Goal: Task Accomplishment & Management: Complete application form

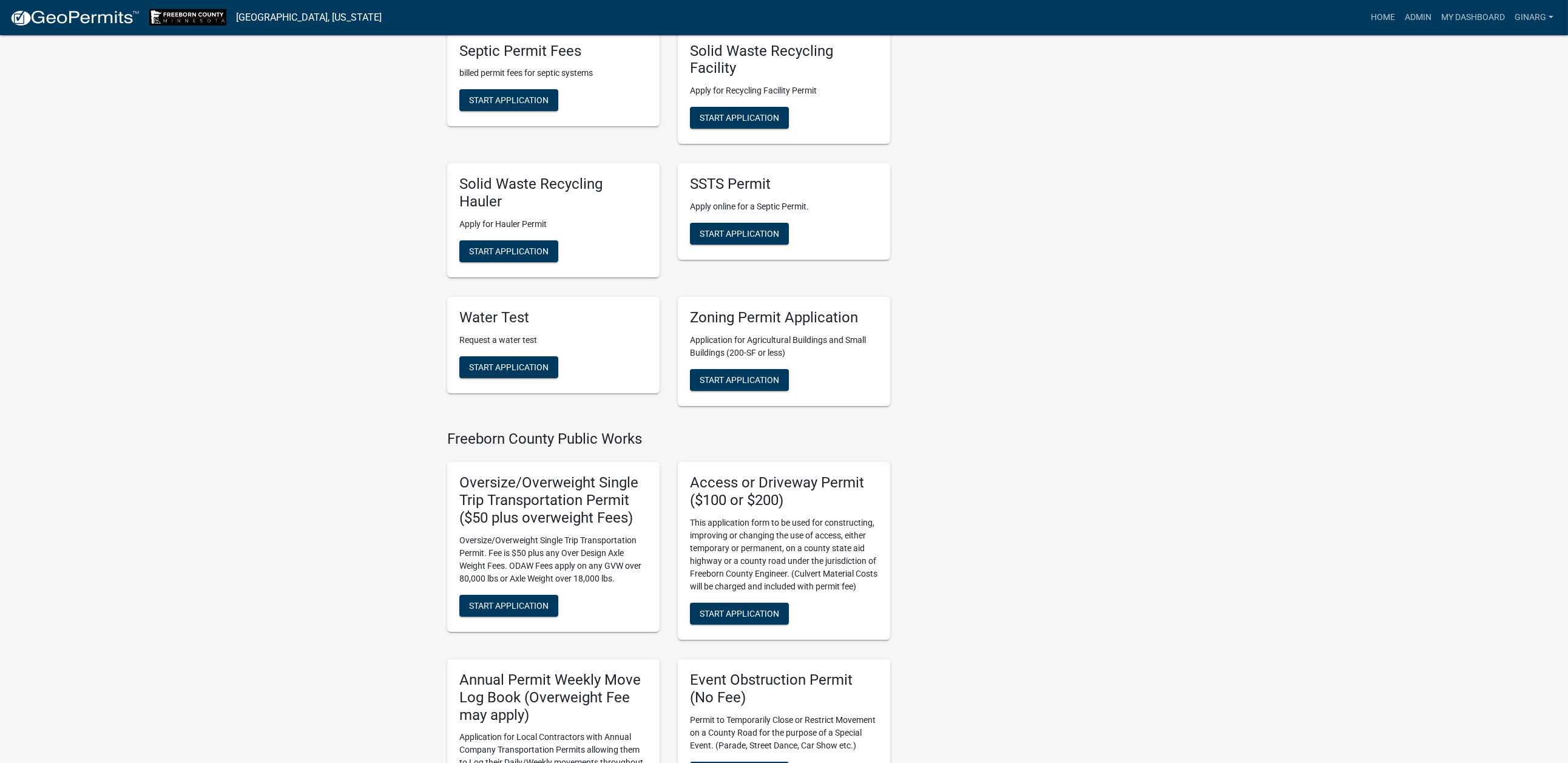
scroll to position [910, 0]
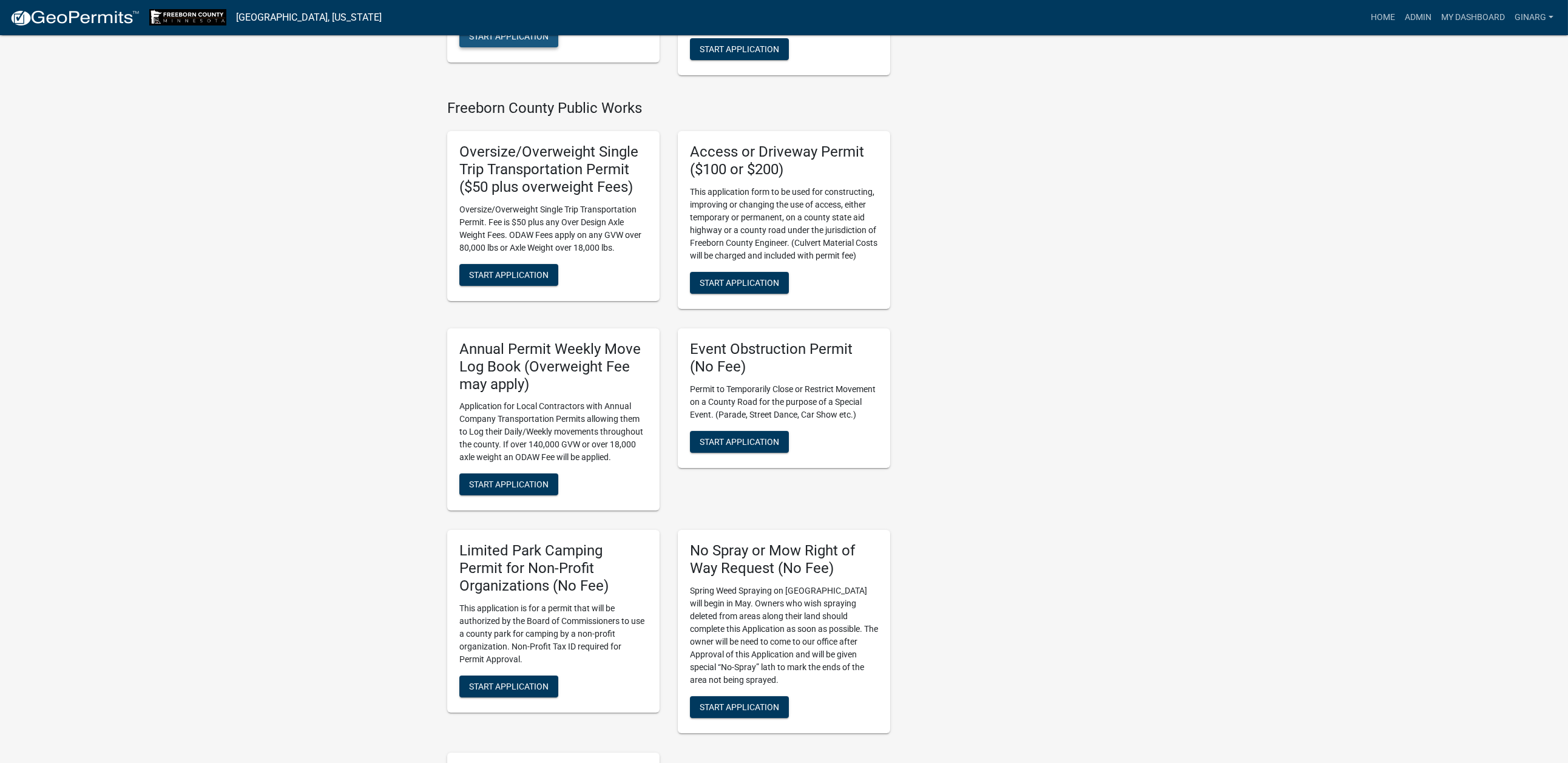
click at [534, 41] on span "Start Application" at bounding box center [509, 36] width 80 height 10
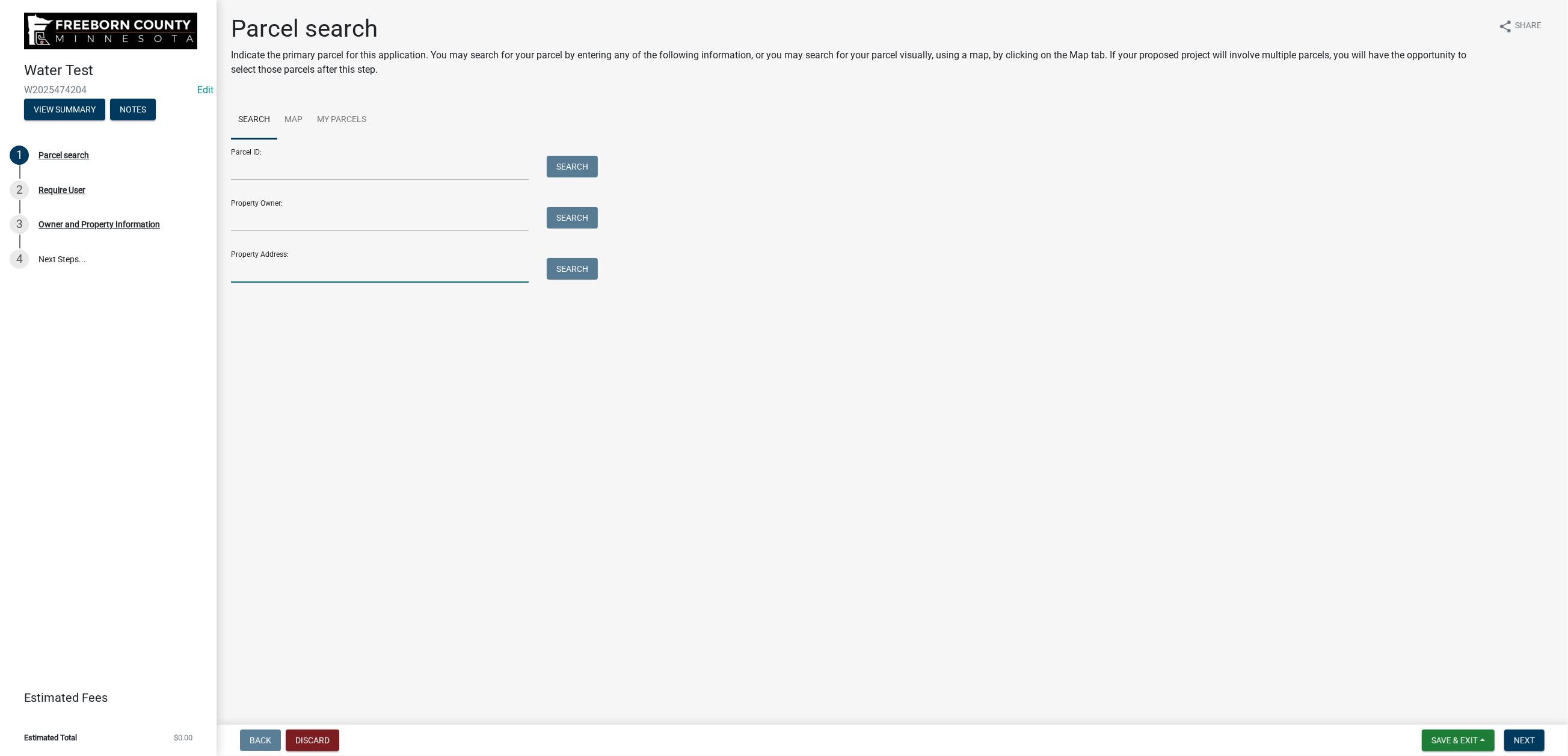
click at [263, 283] on input "Property Address:" at bounding box center [380, 271] width 298 height 25
type input "72965"
click at [598, 280] on button "Search" at bounding box center [572, 269] width 51 height 22
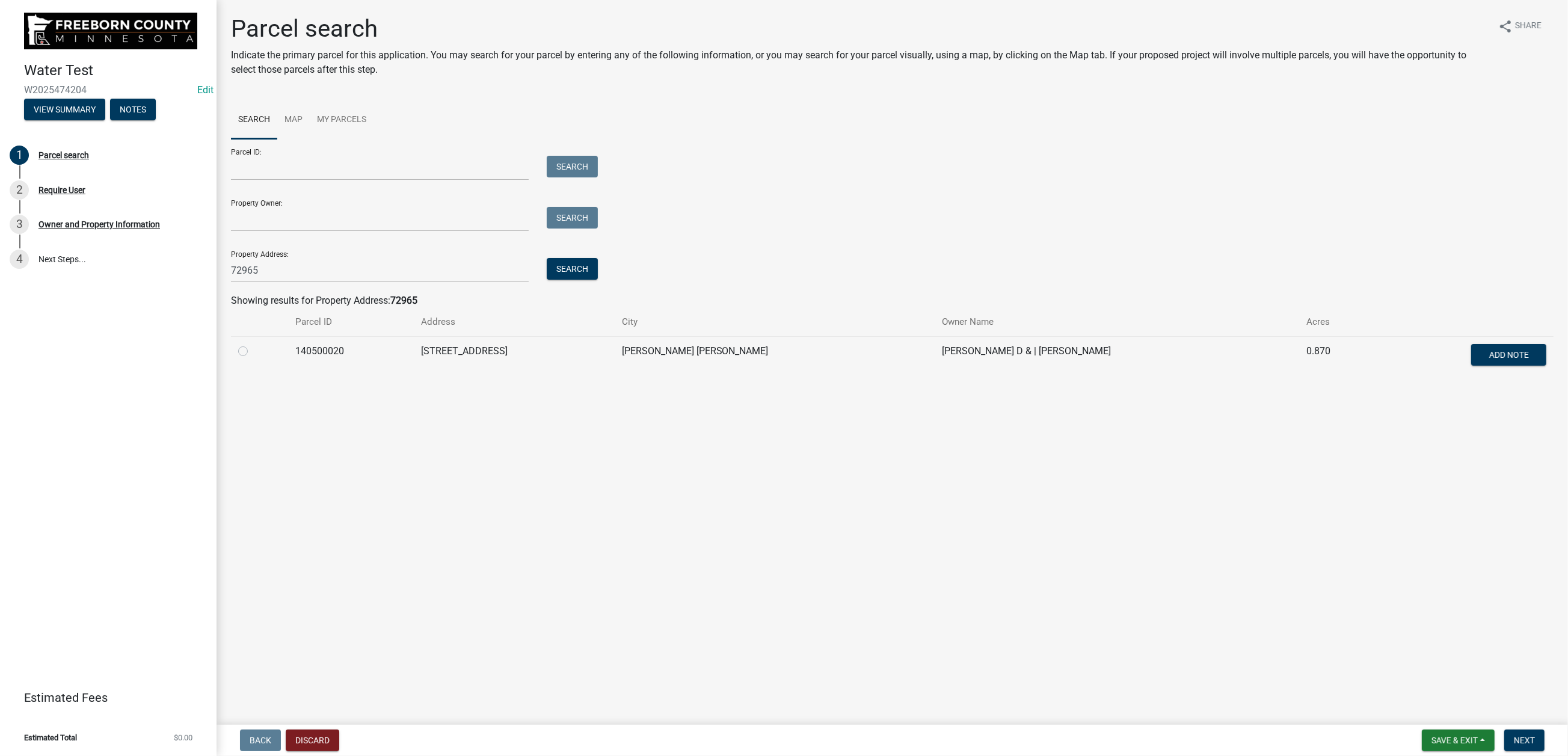
click at [253, 344] on label at bounding box center [253, 344] width 0 height 0
click at [256, 352] on input "radio" at bounding box center [256, 348] width 8 height 8
radio input "true"
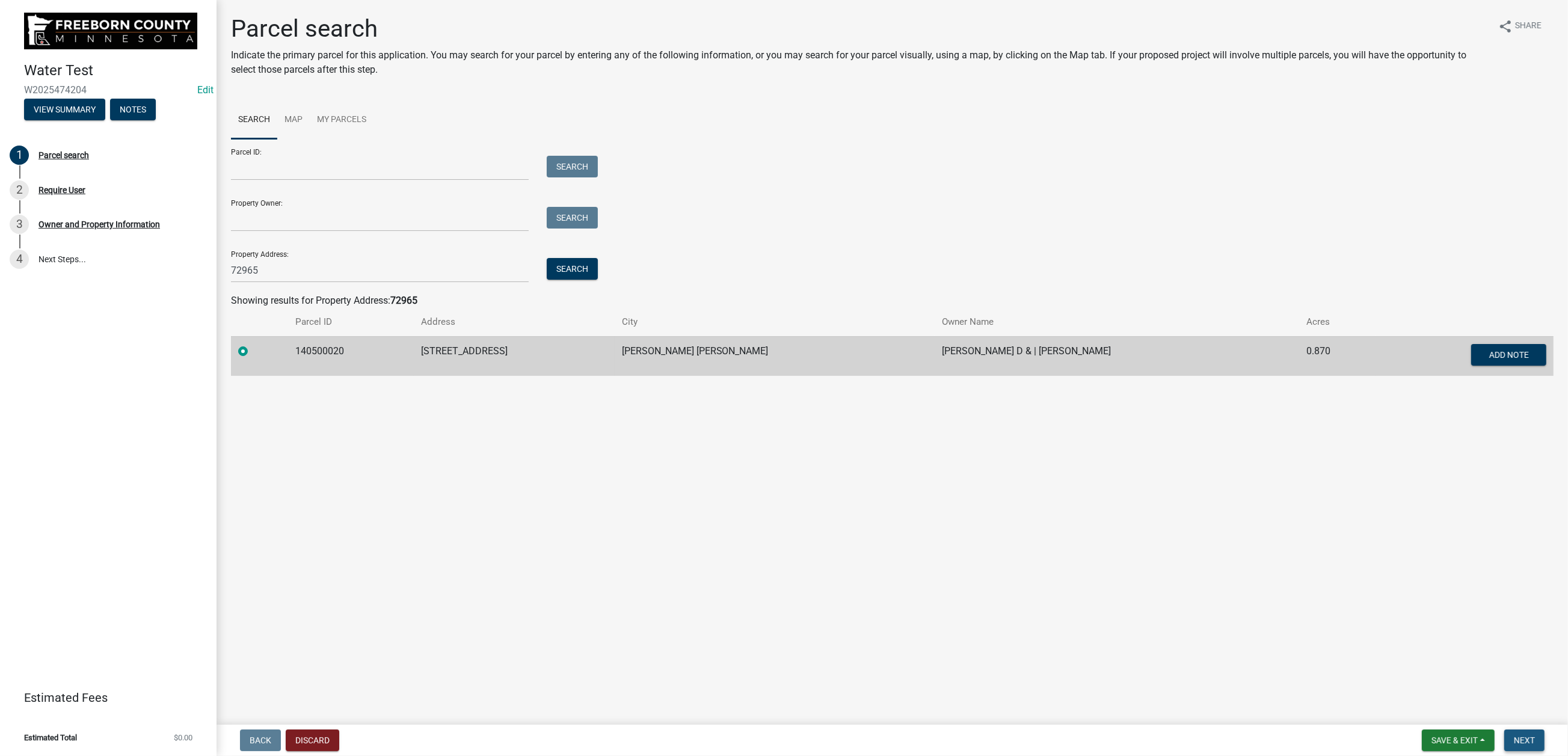
click at [1514, 735] on span "Next" at bounding box center [1525, 740] width 21 height 9
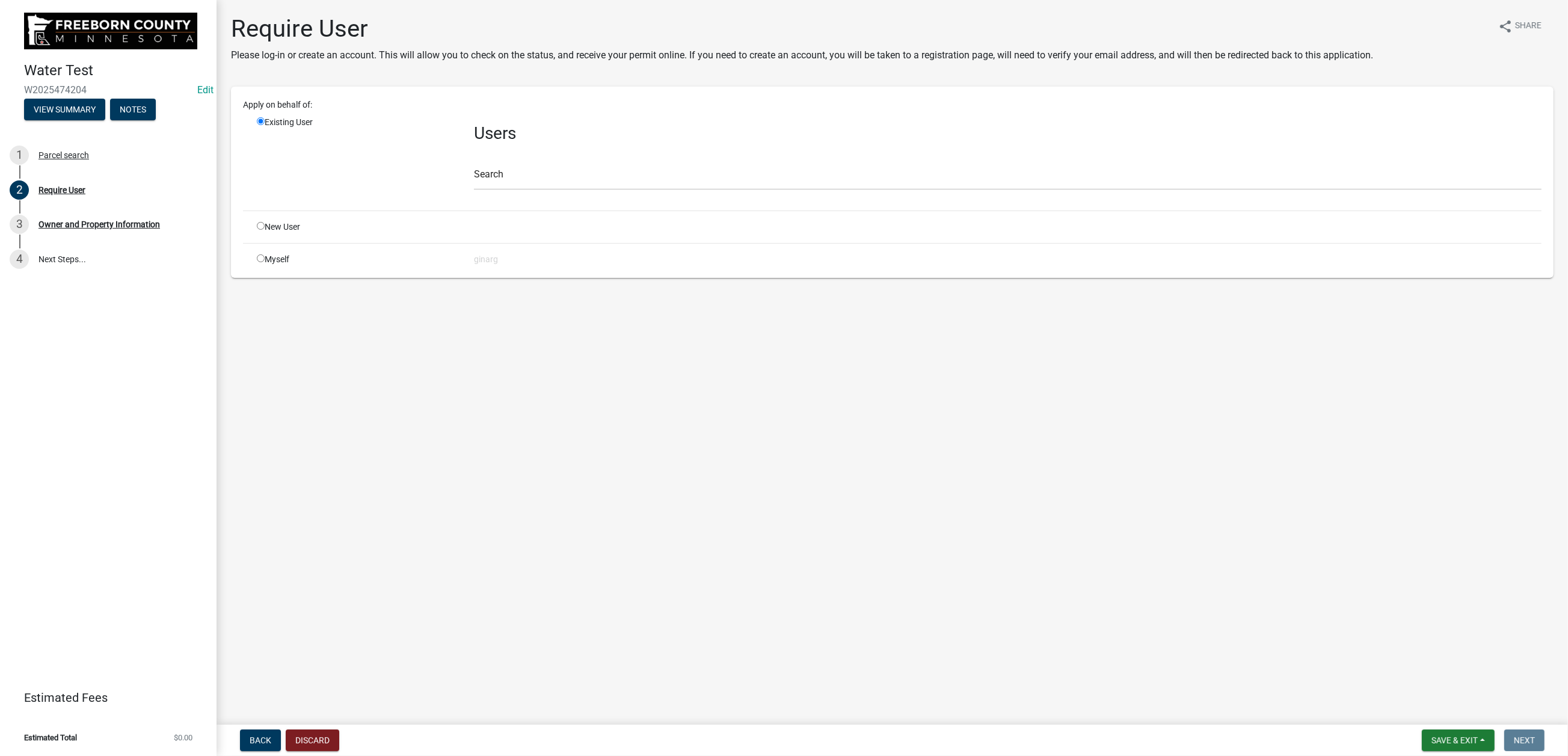
click at [265, 262] on input "radio" at bounding box center [260, 258] width 8 height 8
radio input "true"
radio input "false"
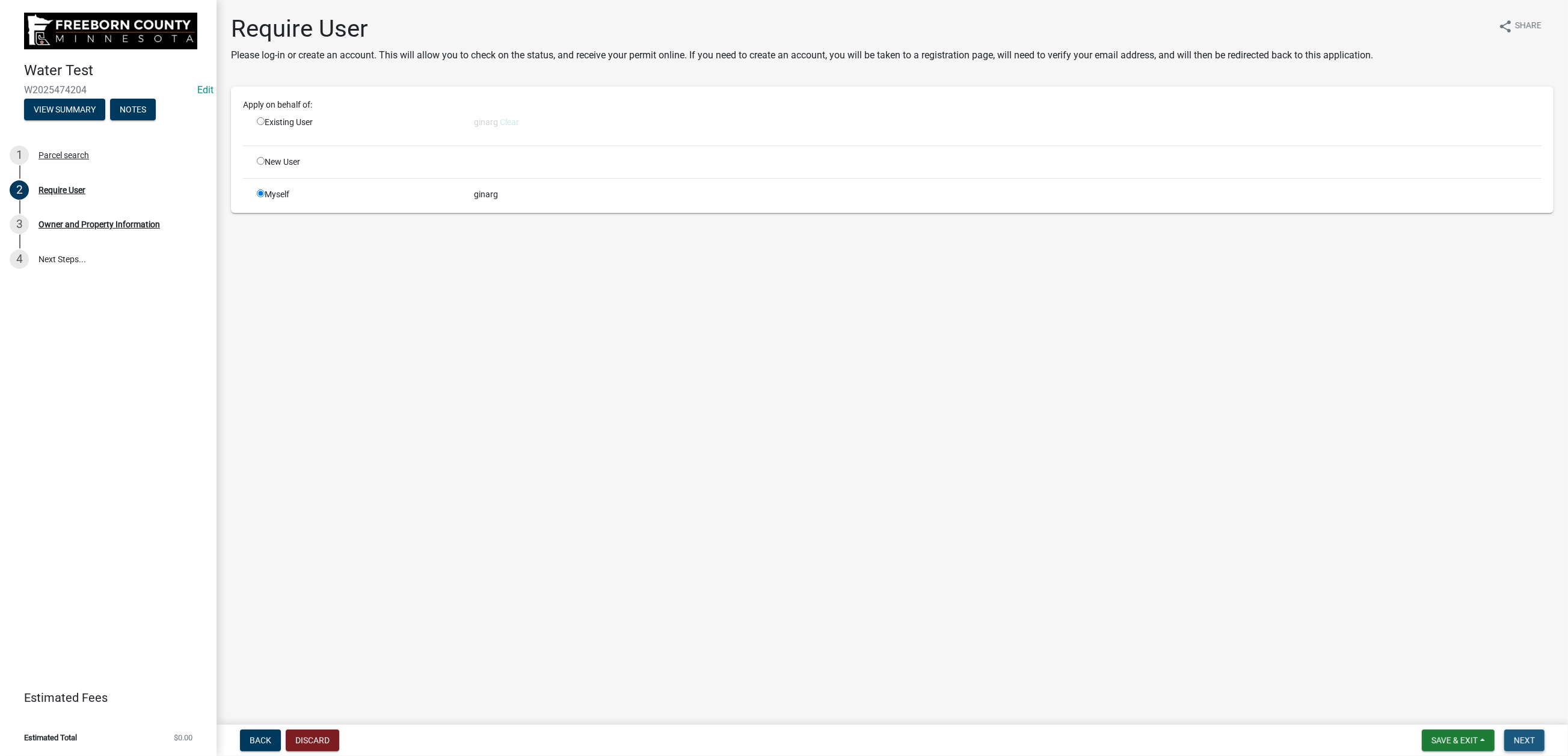
click at [1514, 735] on span "Next" at bounding box center [1525, 740] width 21 height 9
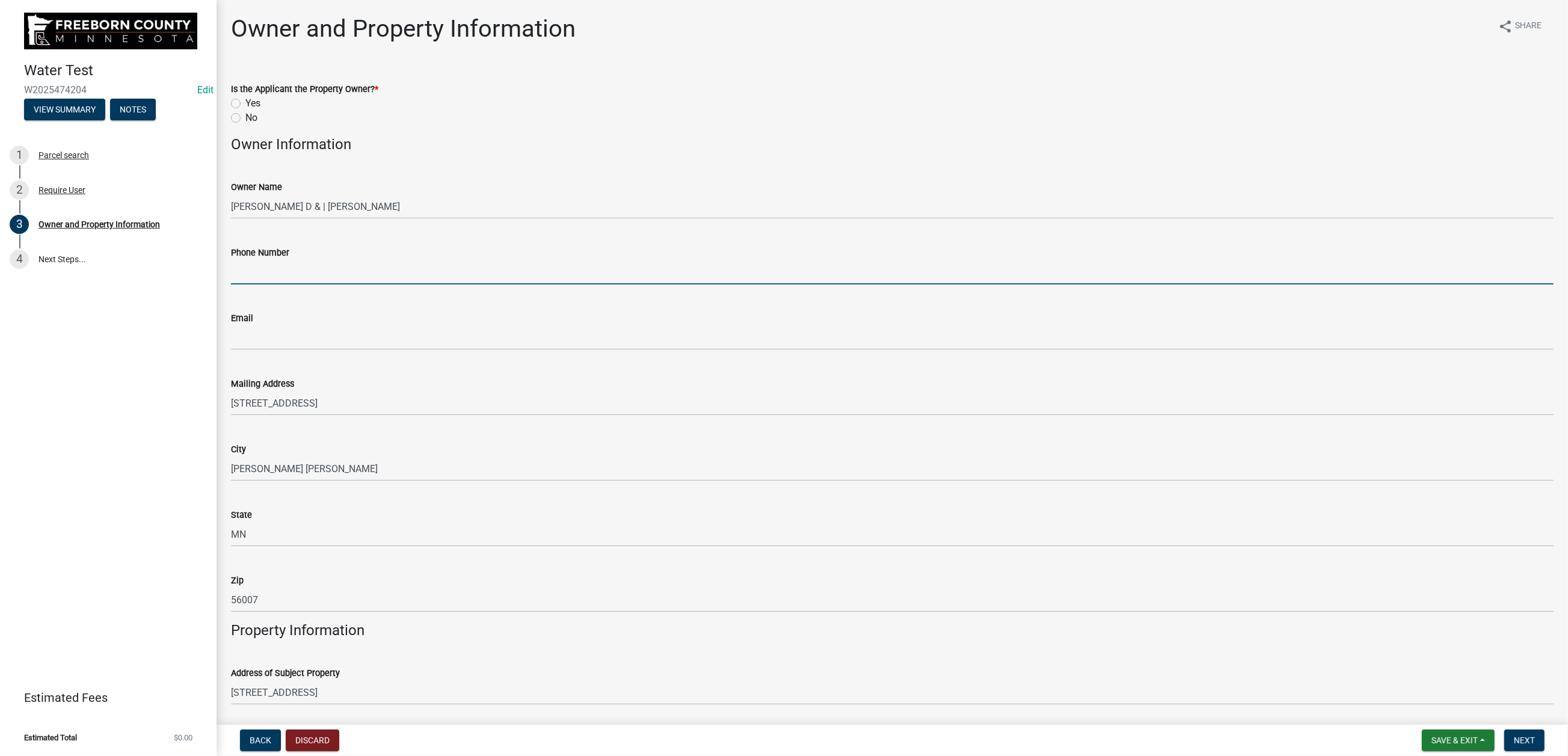
click at [262, 285] on input "Phone Number" at bounding box center [892, 272] width 1323 height 25
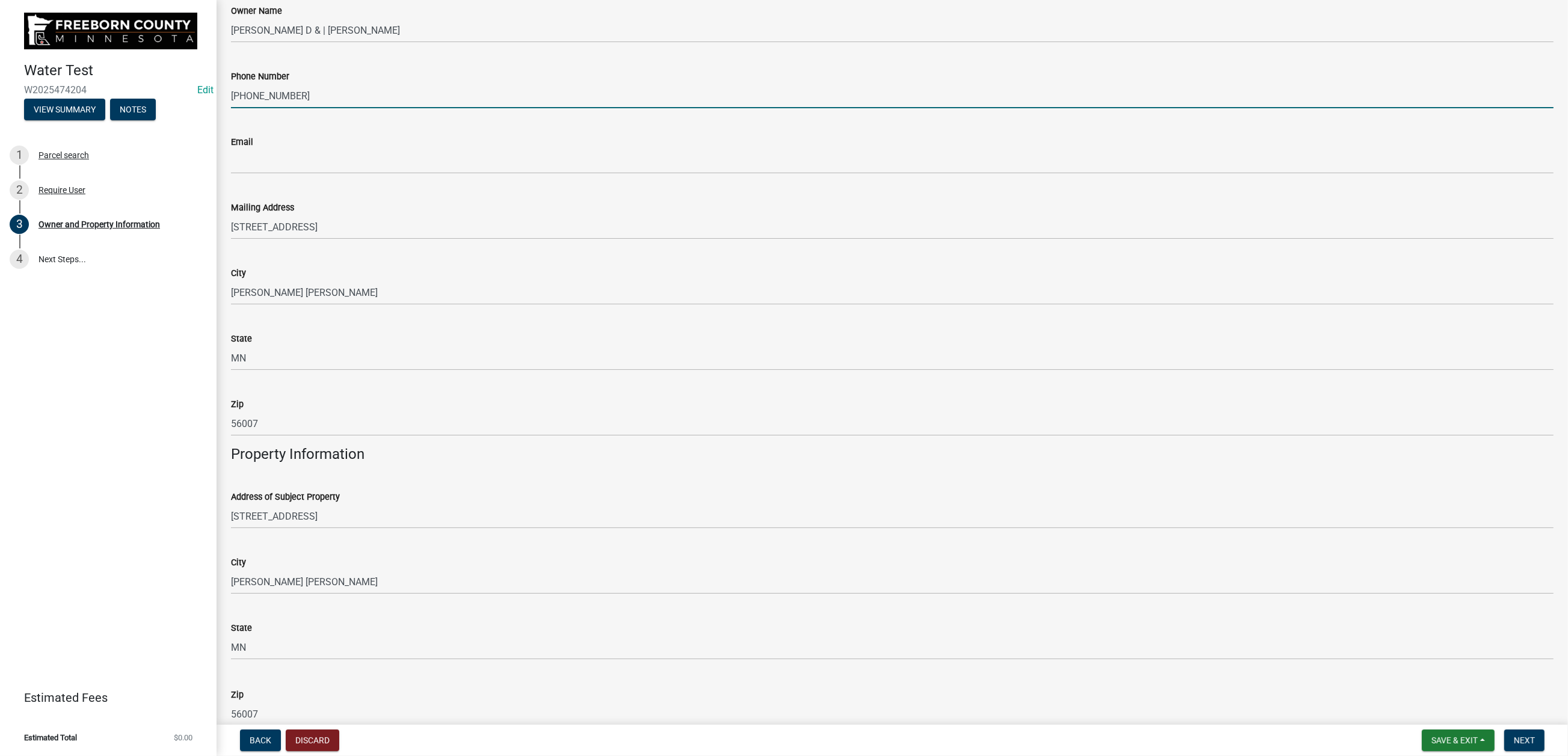
scroll to position [180, 0]
type input "[PHONE_NUMBER]"
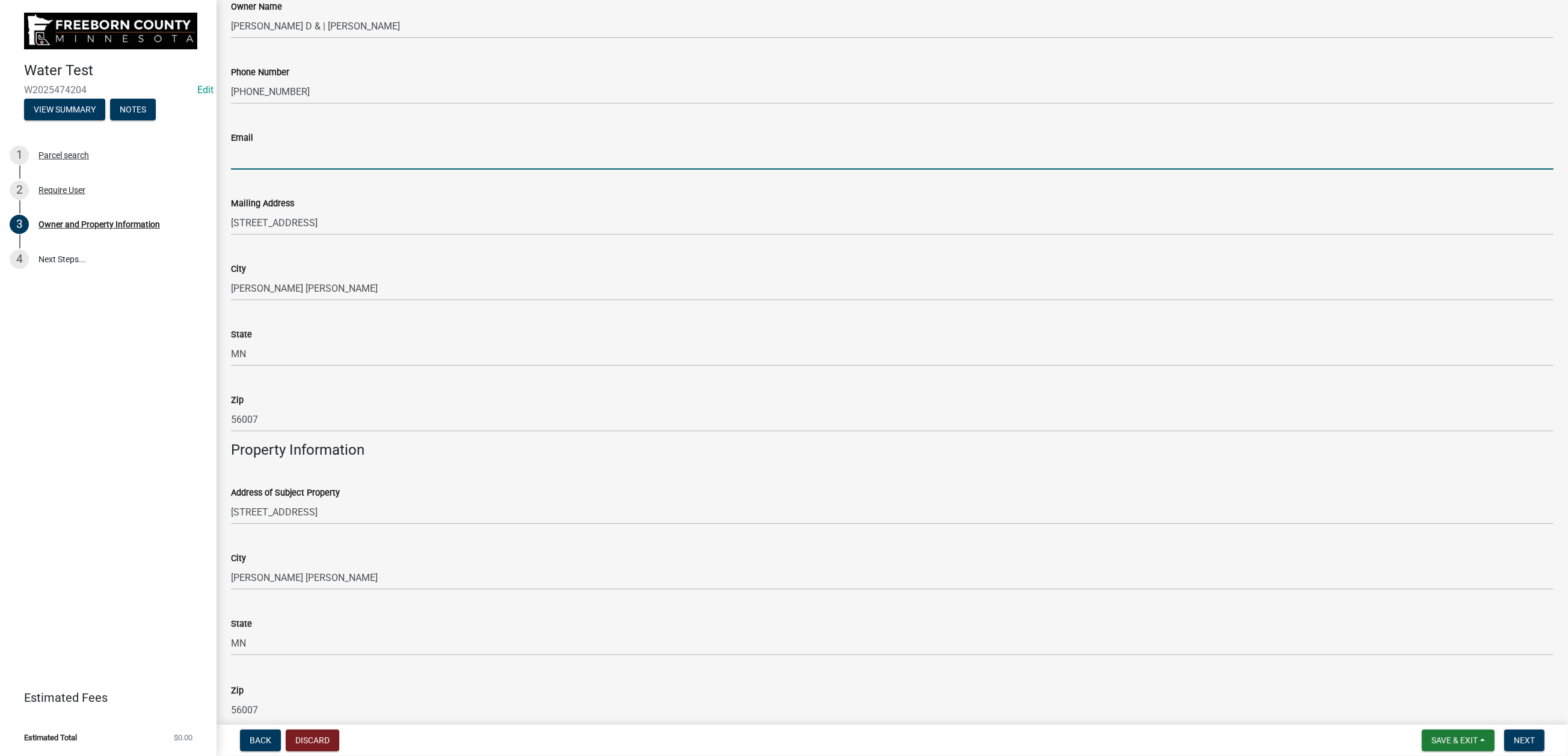
click at [256, 170] on input "Email" at bounding box center [892, 157] width 1323 height 25
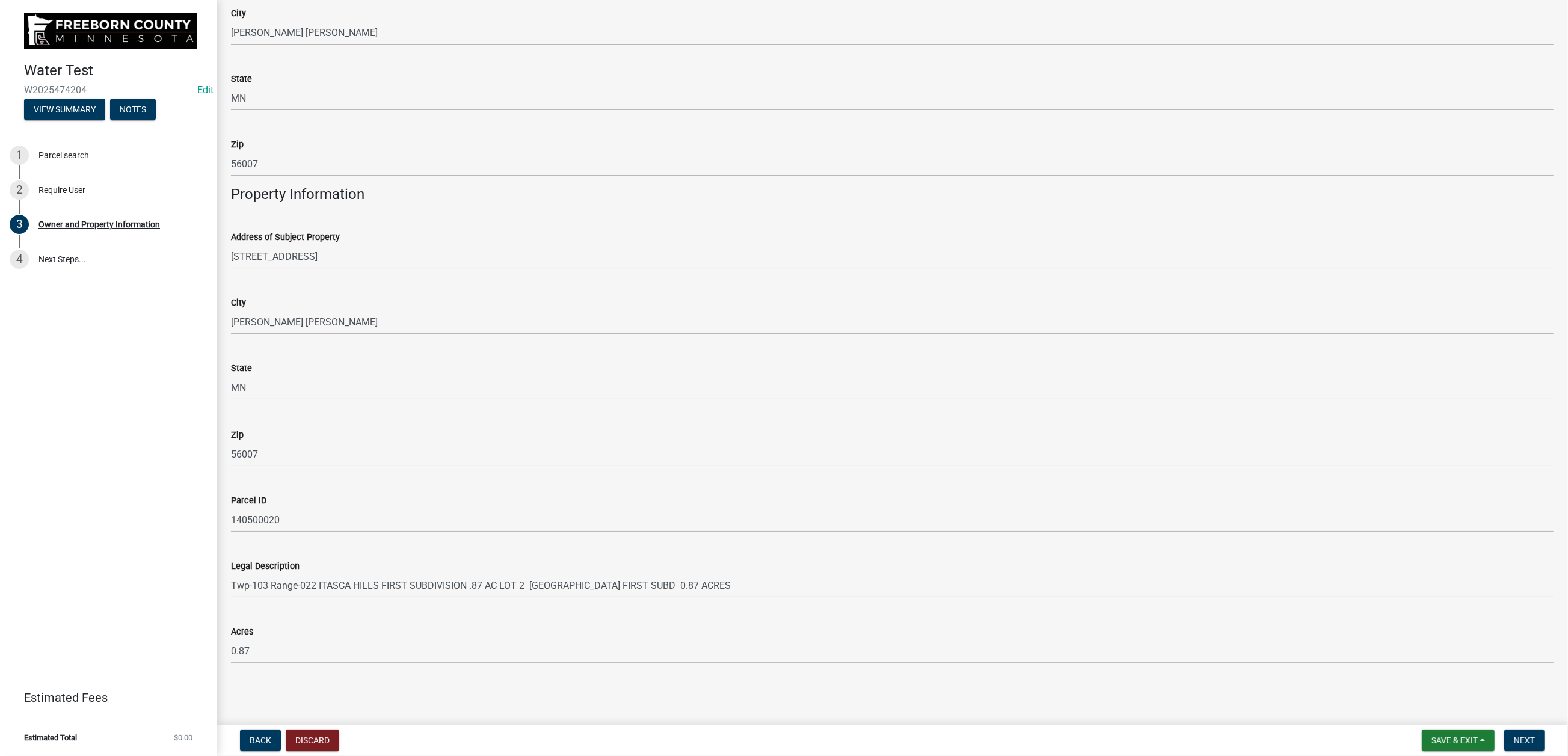
scroll to position [986, 0]
type input "[EMAIL_ADDRESS][DOMAIN_NAME]"
click at [1513, 730] on button "Next" at bounding box center [1525, 740] width 41 height 22
click at [1514, 735] on span "Next" at bounding box center [1525, 740] width 21 height 9
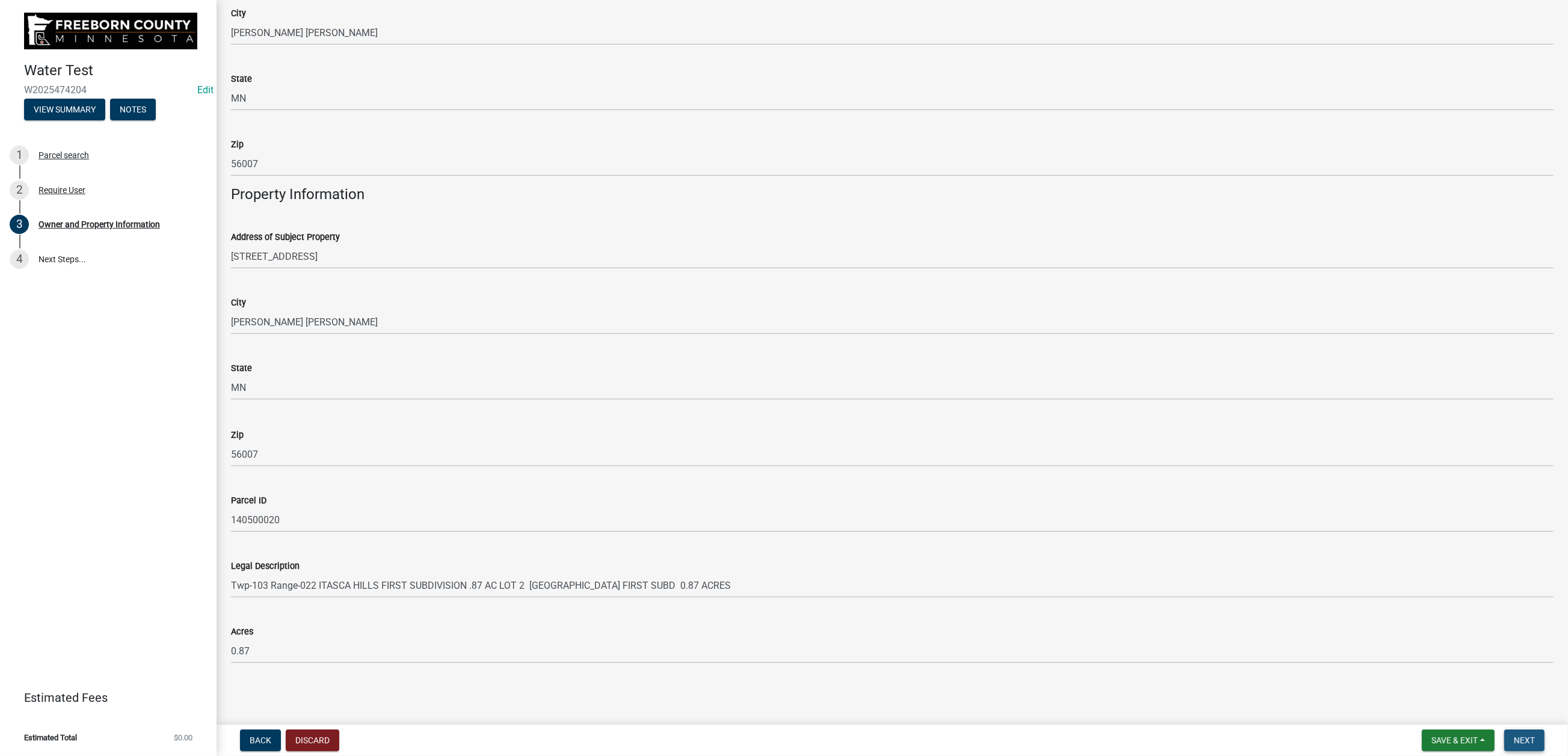
click at [1514, 735] on span "Next" at bounding box center [1525, 740] width 21 height 9
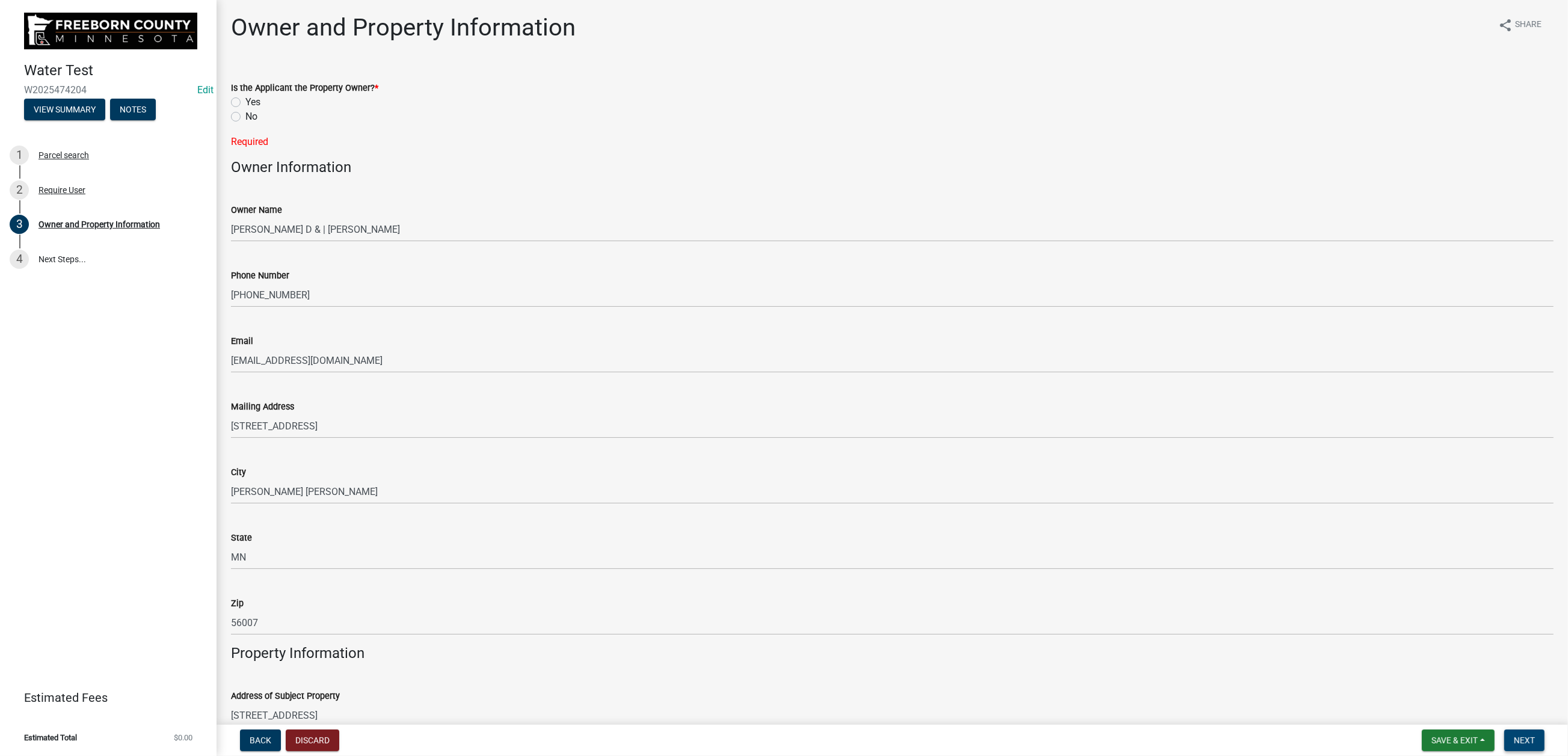
scroll to position [0, 0]
click at [245, 110] on label "Yes" at bounding box center [253, 103] width 15 height 14
click at [245, 104] on input "Yes" at bounding box center [249, 100] width 8 height 8
radio input "true"
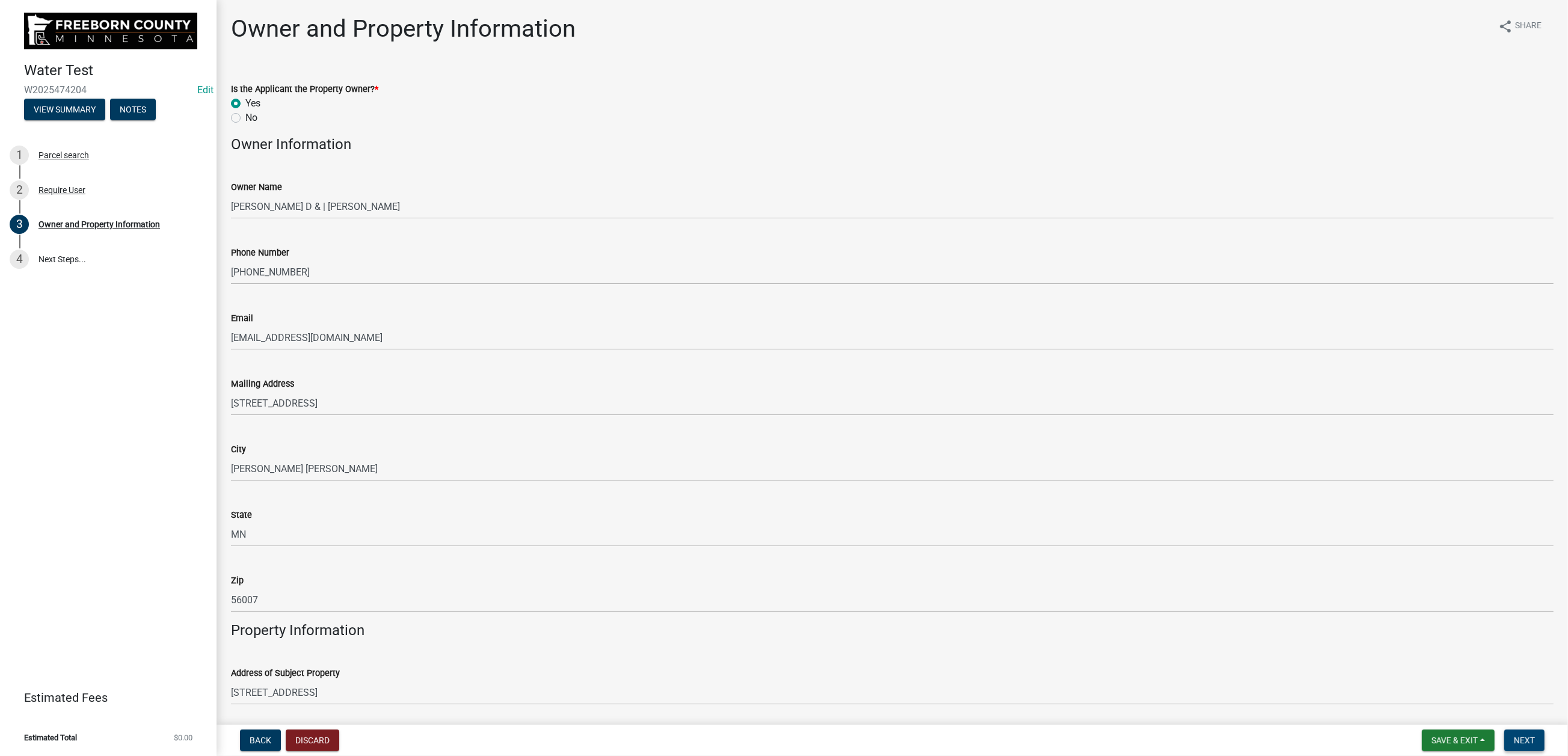
click at [1514, 735] on span "Next" at bounding box center [1525, 740] width 21 height 9
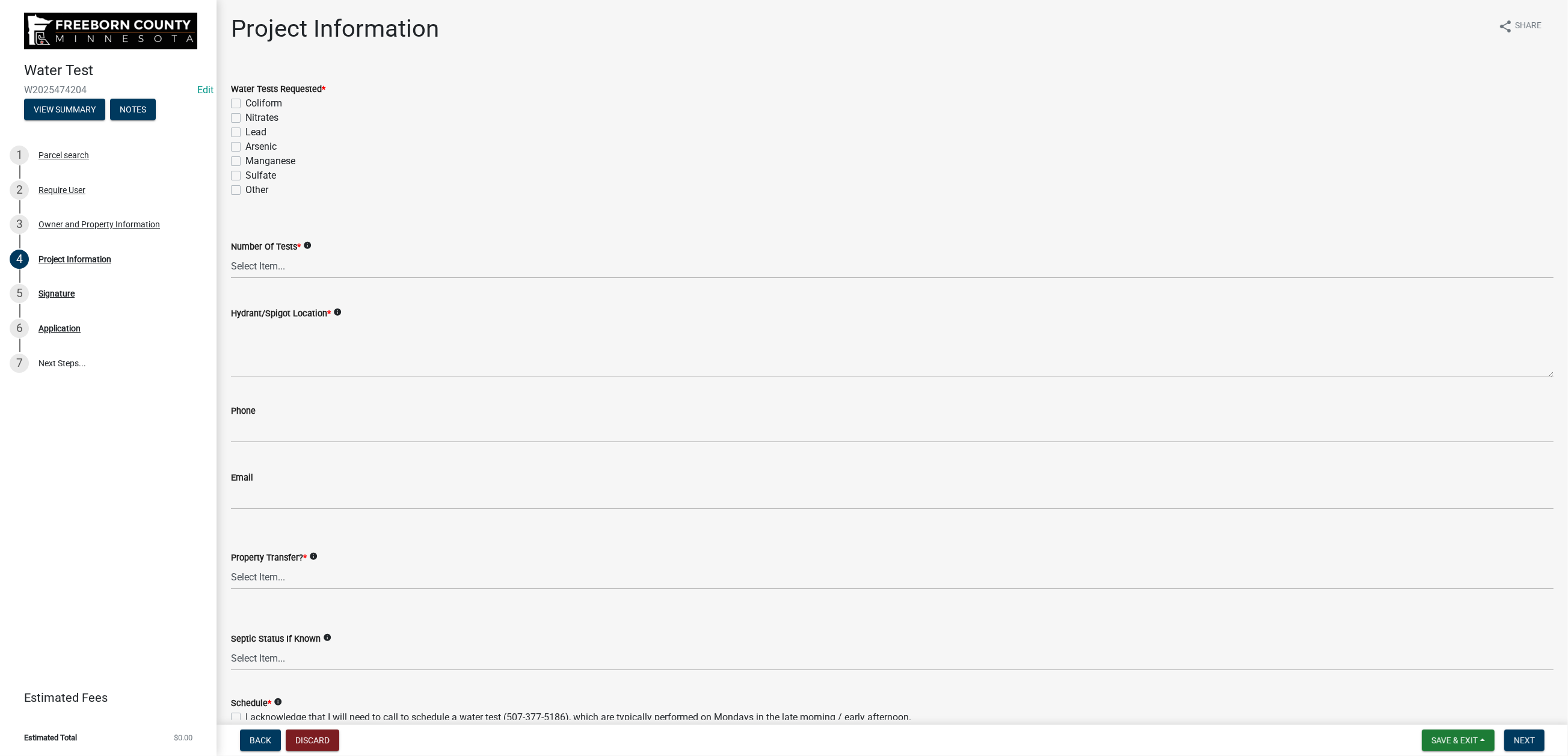
click at [245, 110] on label "Coliform" at bounding box center [263, 103] width 37 height 14
click at [245, 104] on input "Coliform" at bounding box center [249, 100] width 8 height 8
checkbox input "true"
checkbox input "false"
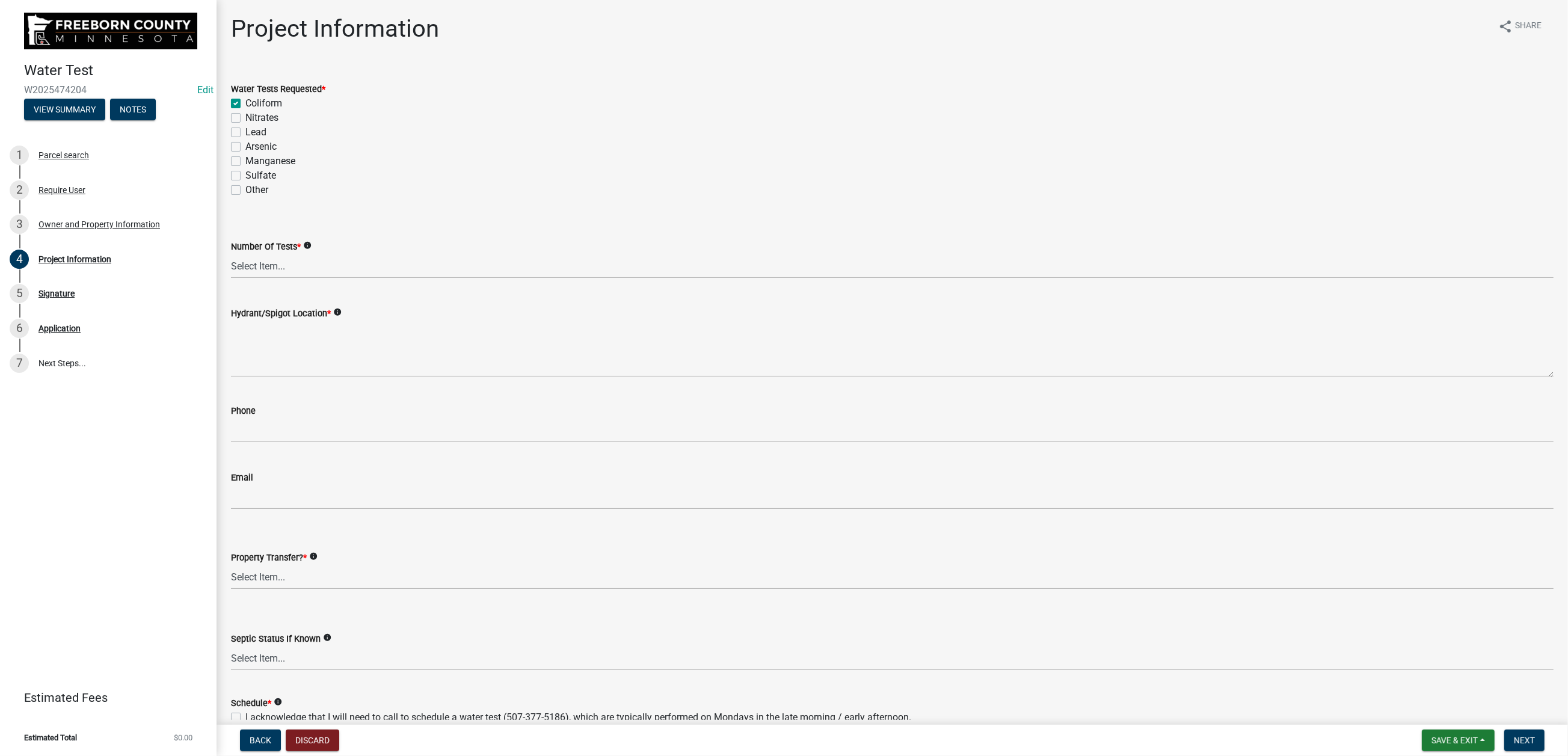
checkbox input "false"
click at [245, 125] on label "Nitrates" at bounding box center [261, 117] width 33 height 14
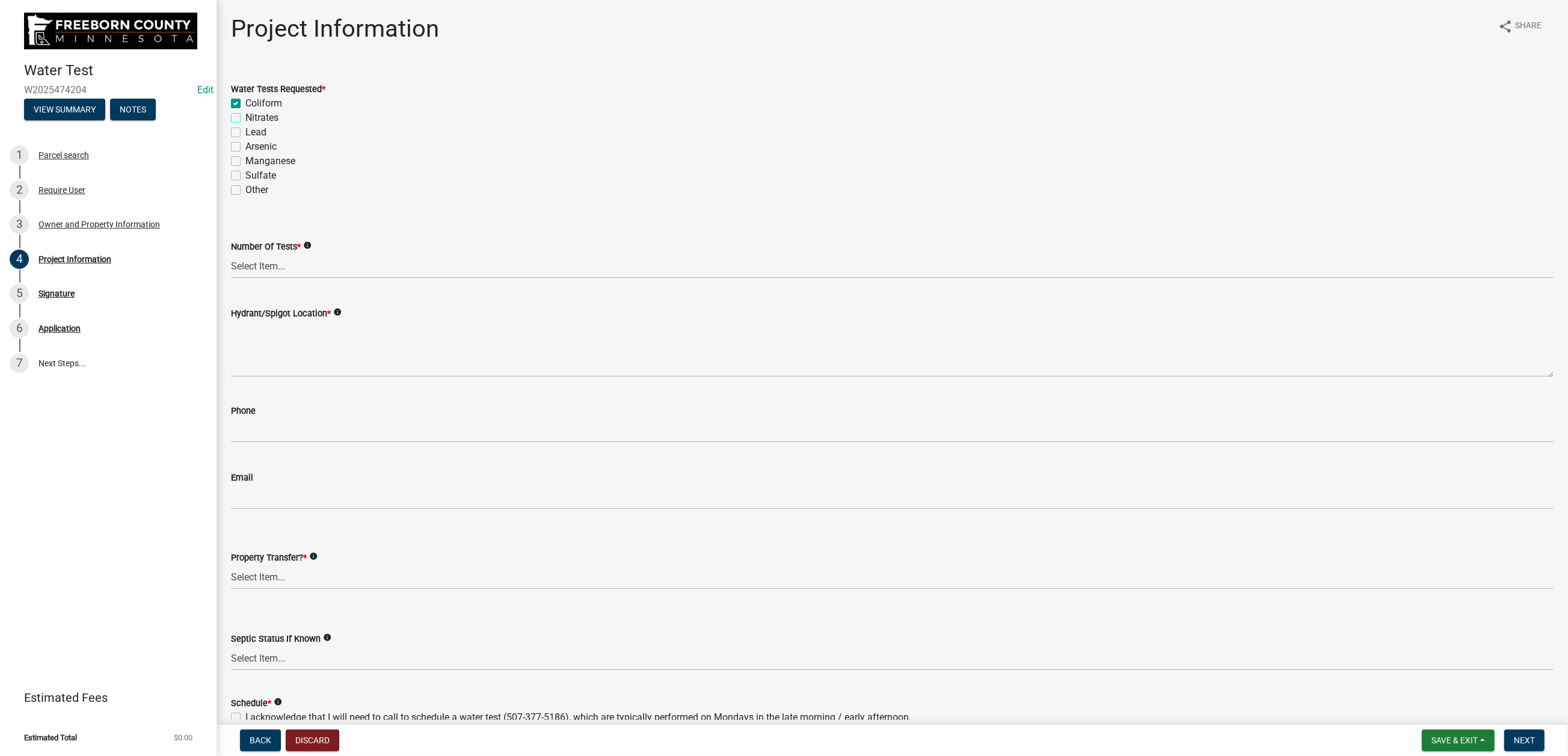
click at [245, 119] on input "Nitrates" at bounding box center [249, 114] width 8 height 8
checkbox input "true"
checkbox input "false"
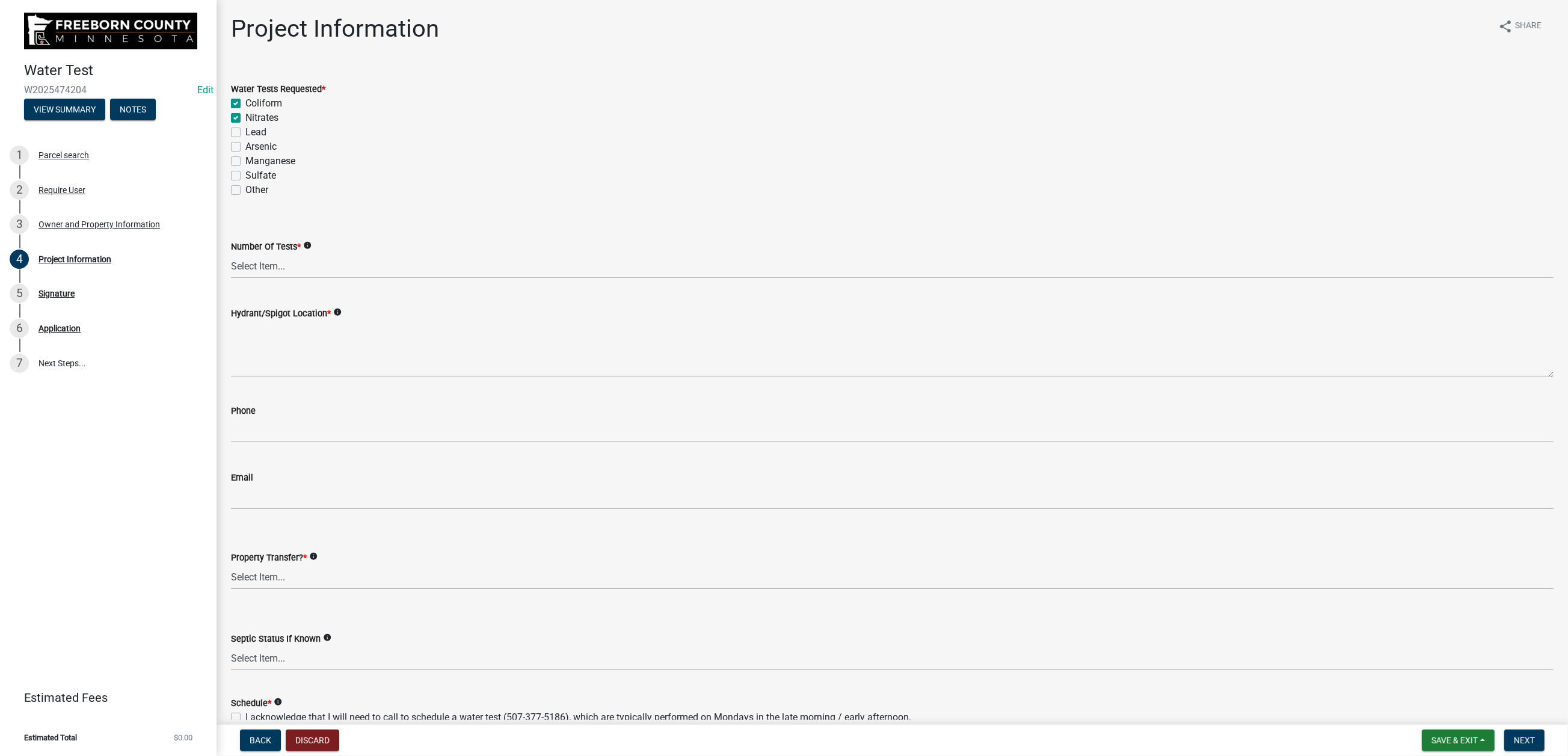
checkbox input "false"
click at [246, 140] on label "Lead" at bounding box center [256, 132] width 21 height 14
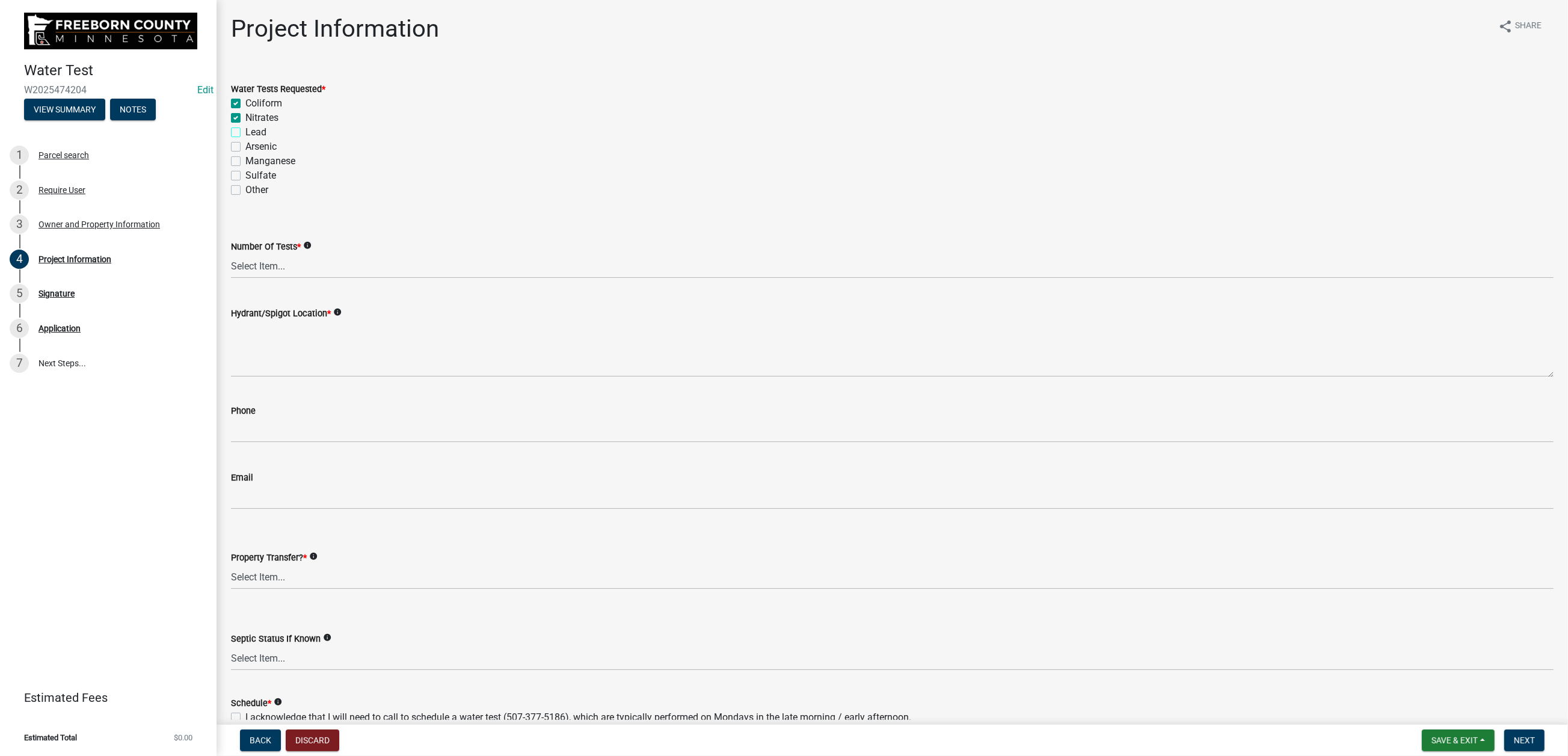
click at [246, 133] on input "Lead" at bounding box center [249, 129] width 8 height 8
checkbox input "true"
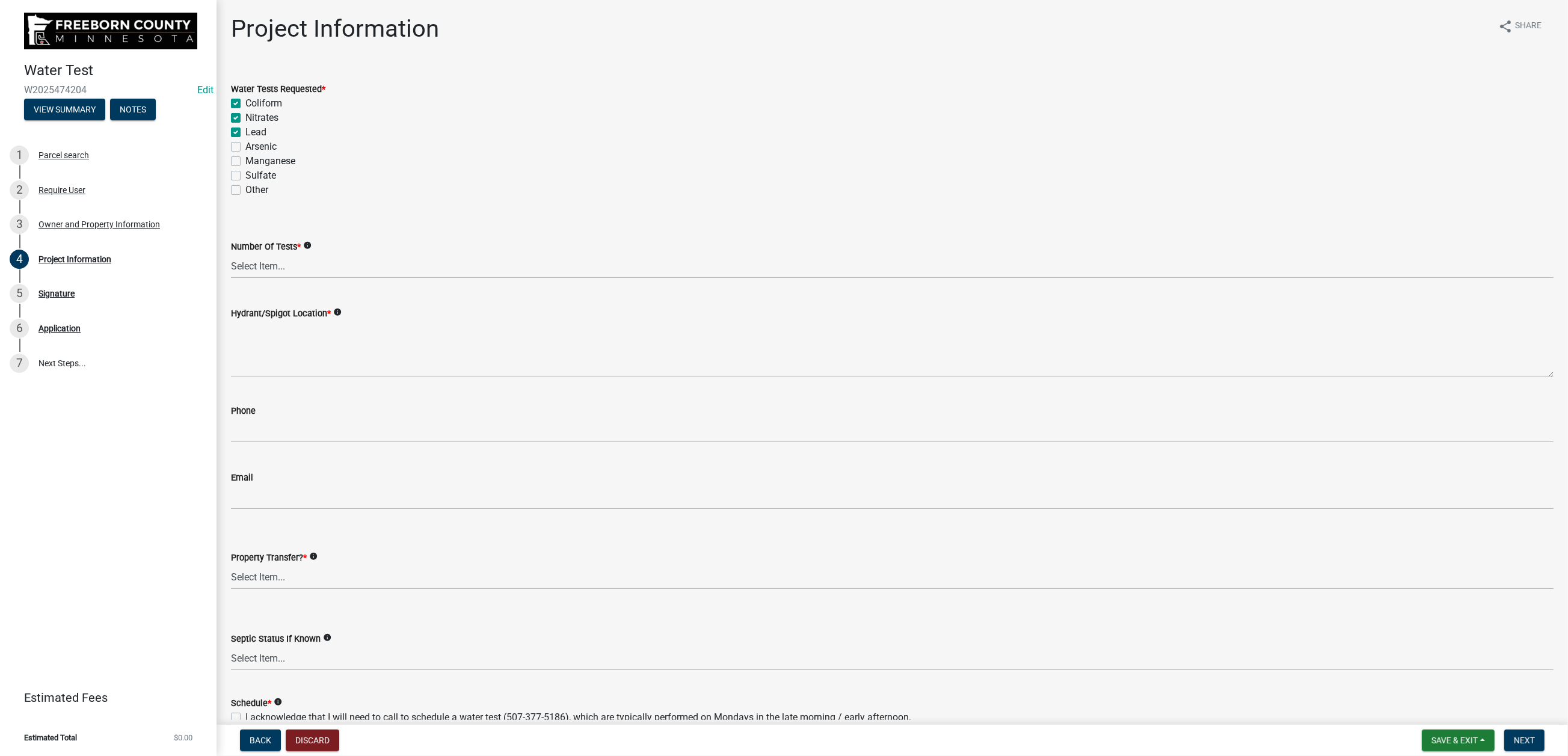
checkbox input "false"
click at [328, 278] on select "Select Item... 1 2 3 4 5 6" at bounding box center [892, 266] width 1323 height 25
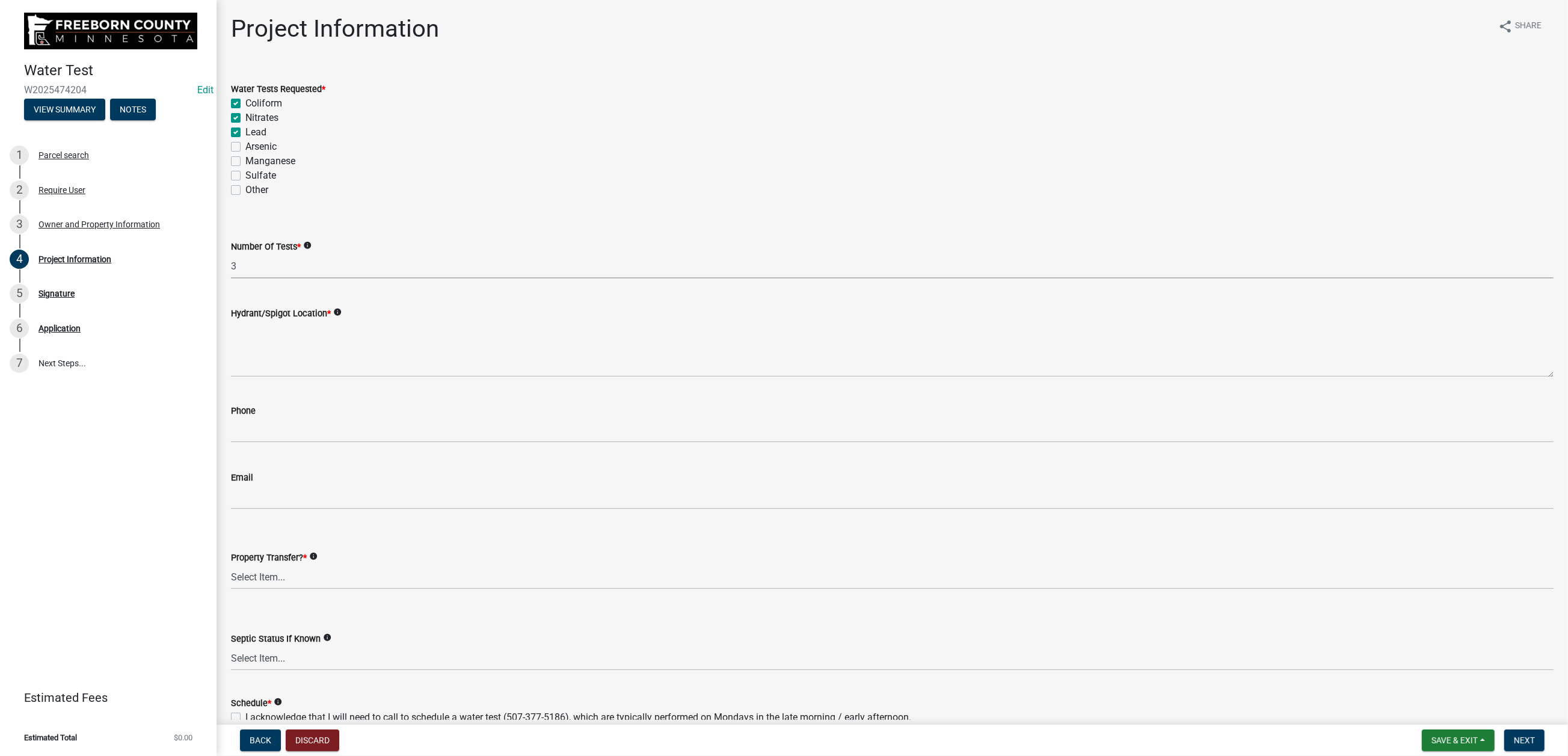
click at [238, 278] on select "Select Item... 1 2 3 4 5 6" at bounding box center [892, 266] width 1323 height 25
select select "9f3abf1d-a7be-4a09-95f8-2d2f8f2d1057"
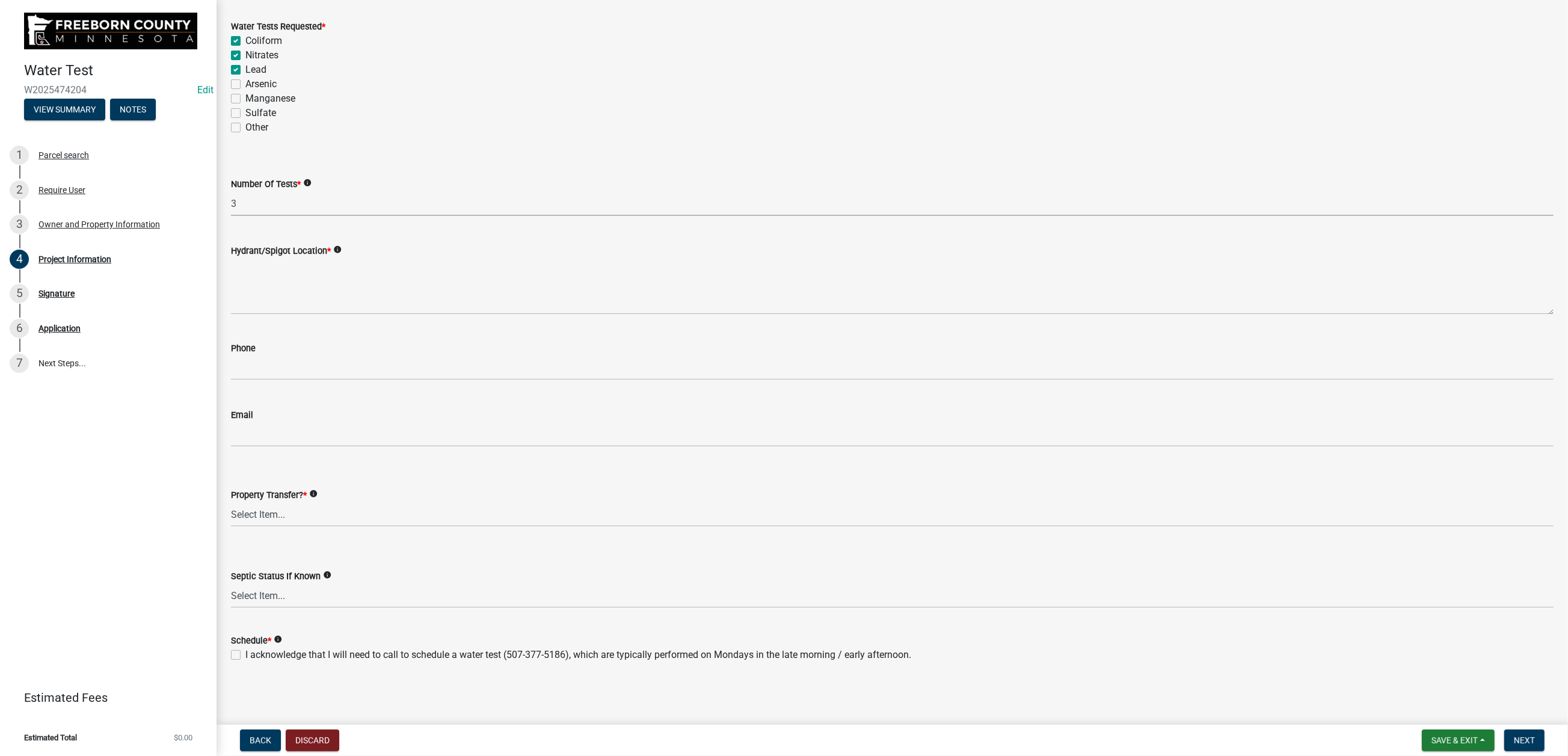
scroll to position [271, 0]
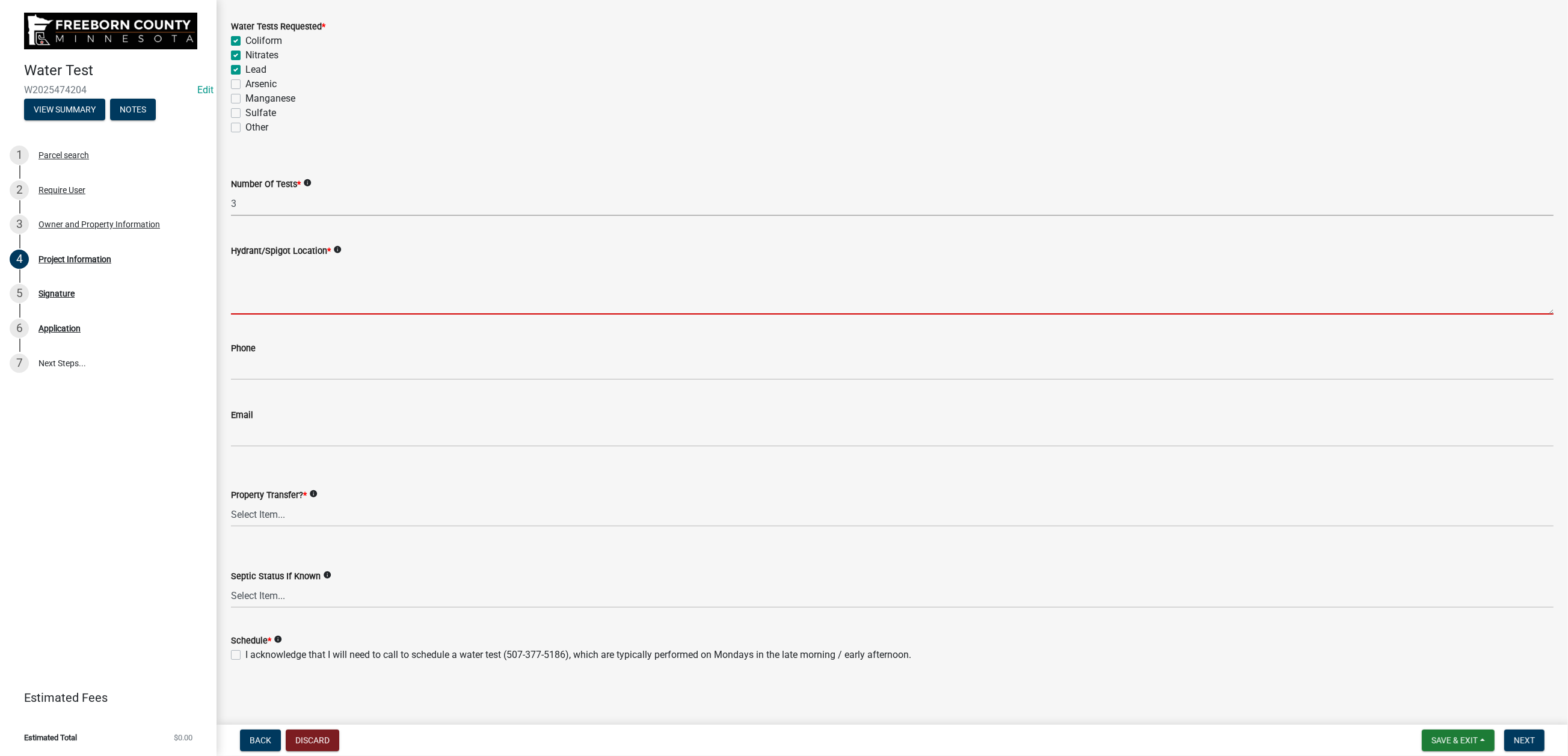
click at [278, 274] on textarea "Hydrant/Spigot Location *" at bounding box center [892, 287] width 1323 height 57
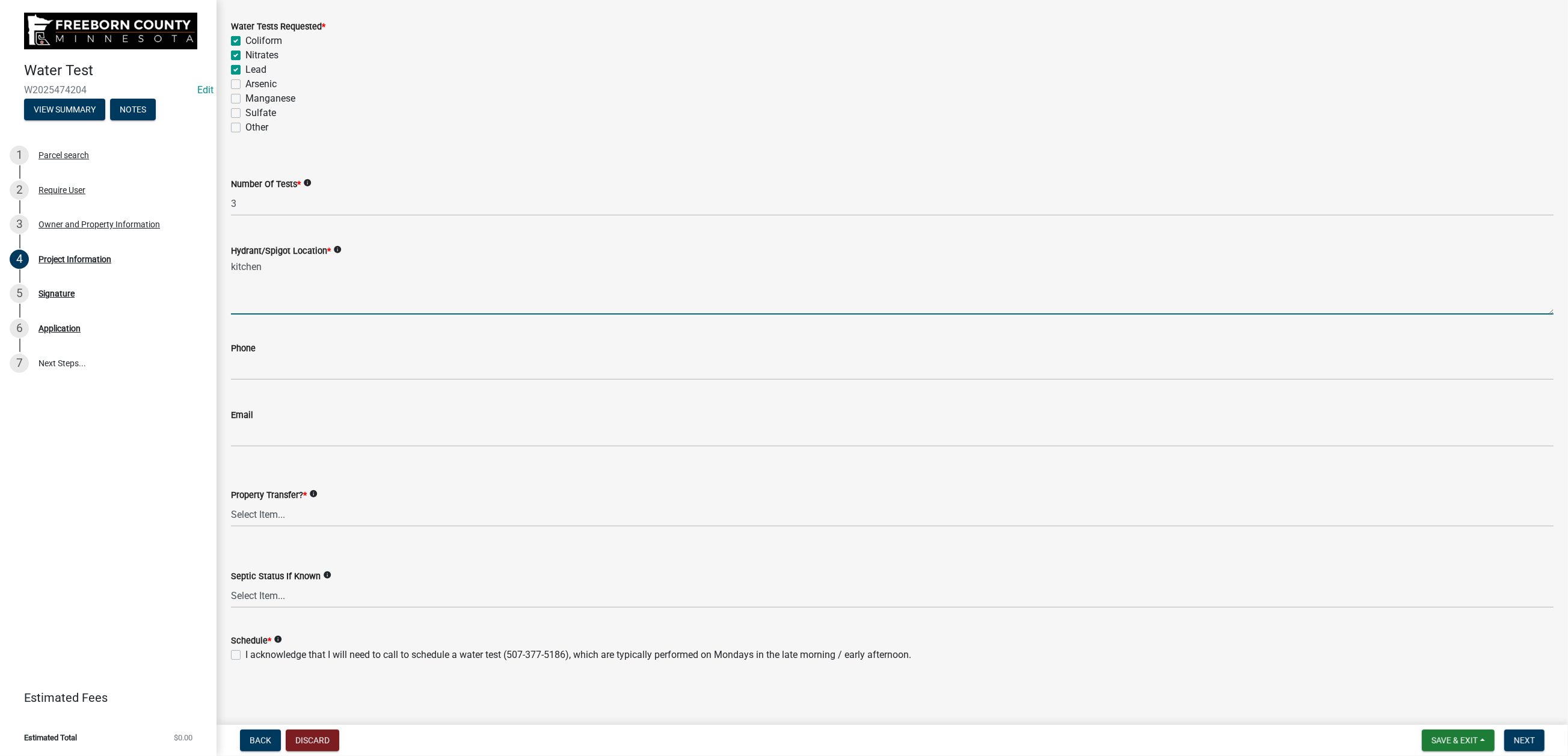
scroll to position [432, 0]
type textarea "kitchen"
click at [328, 502] on select "Select Item... Yes No" at bounding box center [892, 515] width 1323 height 25
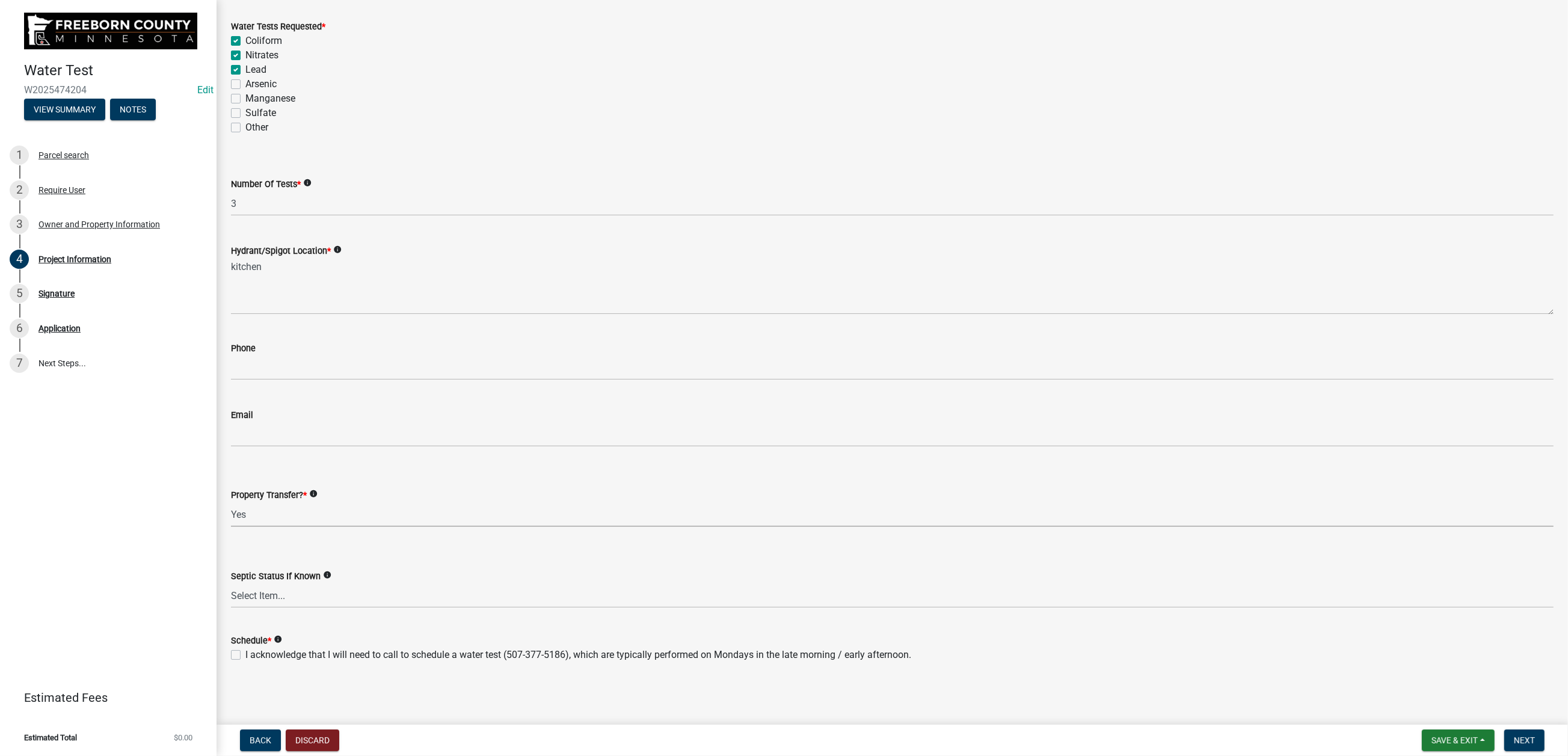
click at [238, 502] on select "Select Item... Yes No" at bounding box center [892, 515] width 1323 height 25
select select "4d7cd8c3-d58f-42af-93eb-f10333895f45"
click at [245, 648] on label "I acknowledge that I will need to call to schedule a water test (507-377-5186),…" at bounding box center [578, 654] width 666 height 14
click at [245, 648] on input "I acknowledge that I will need to call to schedule a water test (507-377-5186),…" at bounding box center [249, 651] width 8 height 8
checkbox input "true"
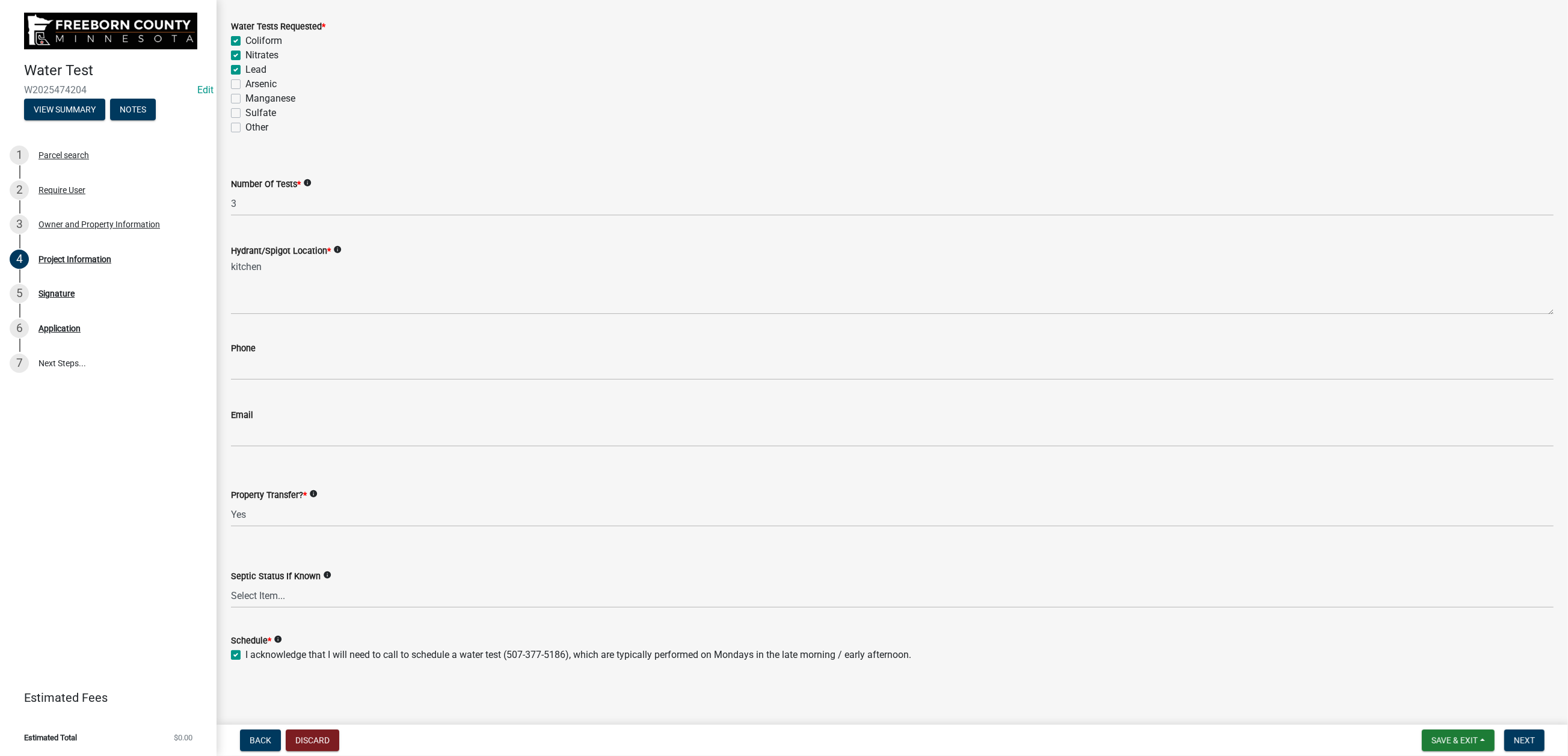
click at [498, 674] on div "Project Information share Share Water Tests Requested * Coliform Nitrates Lead …" at bounding box center [892, 318] width 1341 height 731
click at [1505, 731] on button "Next" at bounding box center [1525, 740] width 41 height 22
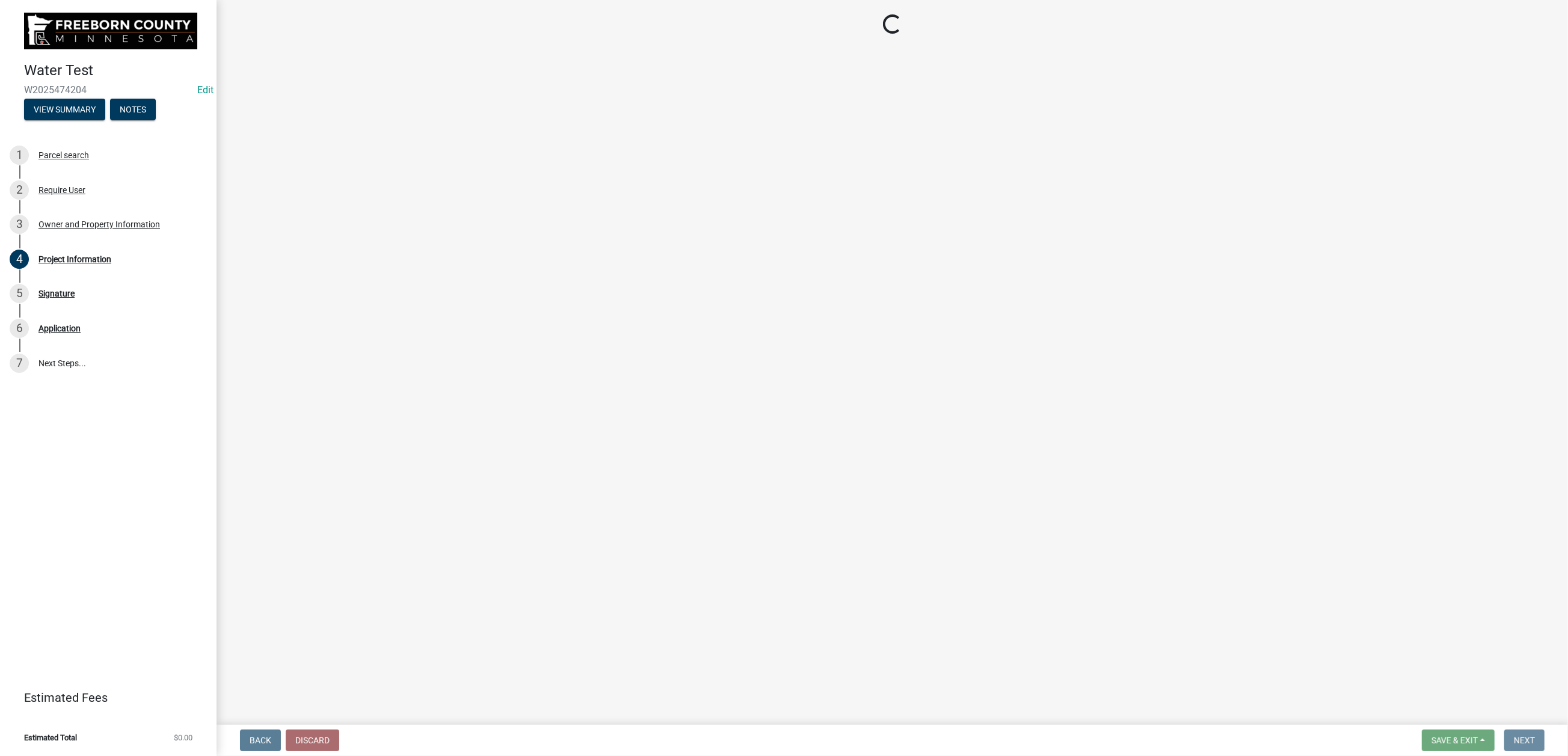
scroll to position [0, 0]
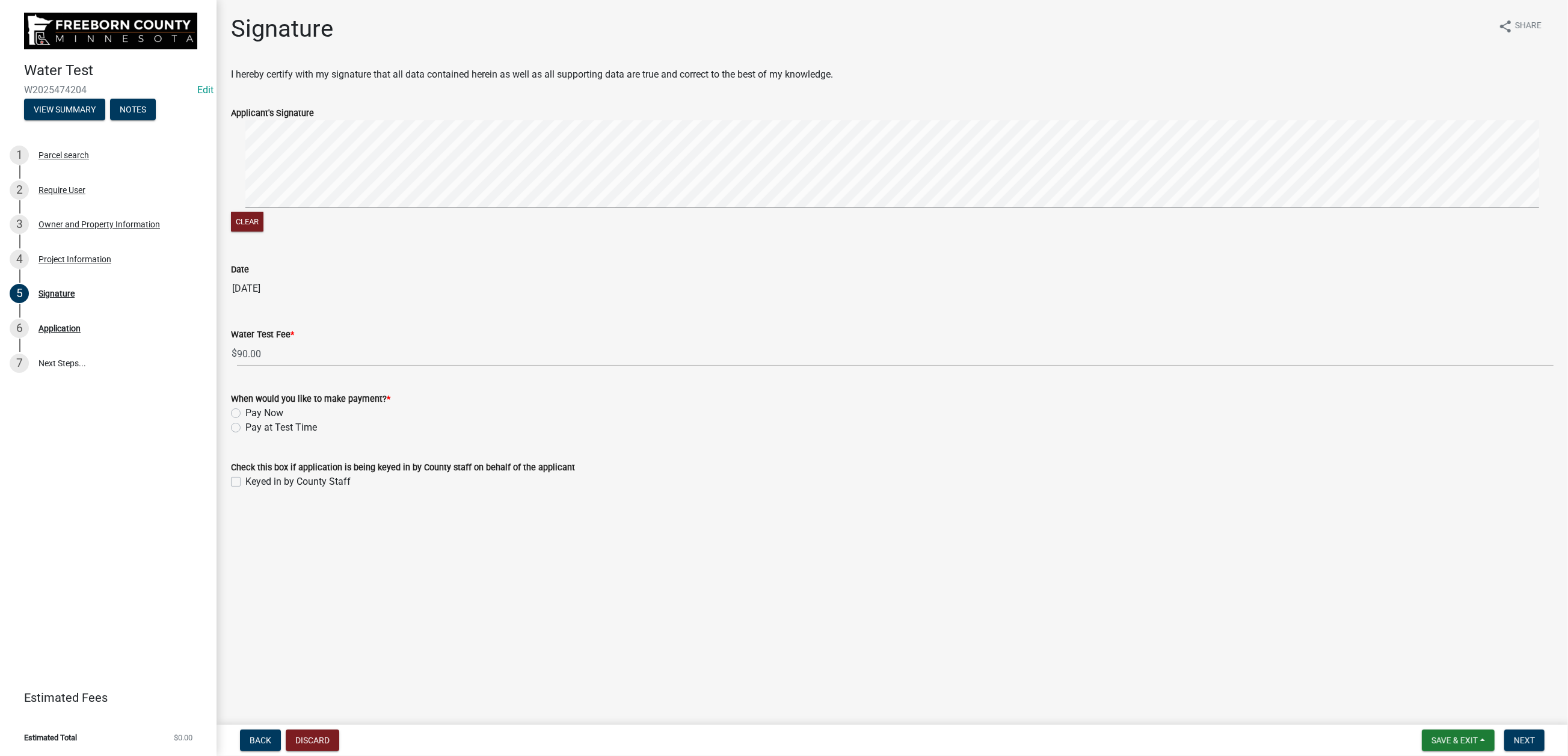
click at [245, 435] on label "Pay at Test Time" at bounding box center [281, 427] width 72 height 14
click at [245, 428] on input "Pay at Test Time" at bounding box center [249, 424] width 8 height 8
radio input "true"
click at [247, 489] on label "Keyed in by County Staff" at bounding box center [298, 481] width 106 height 14
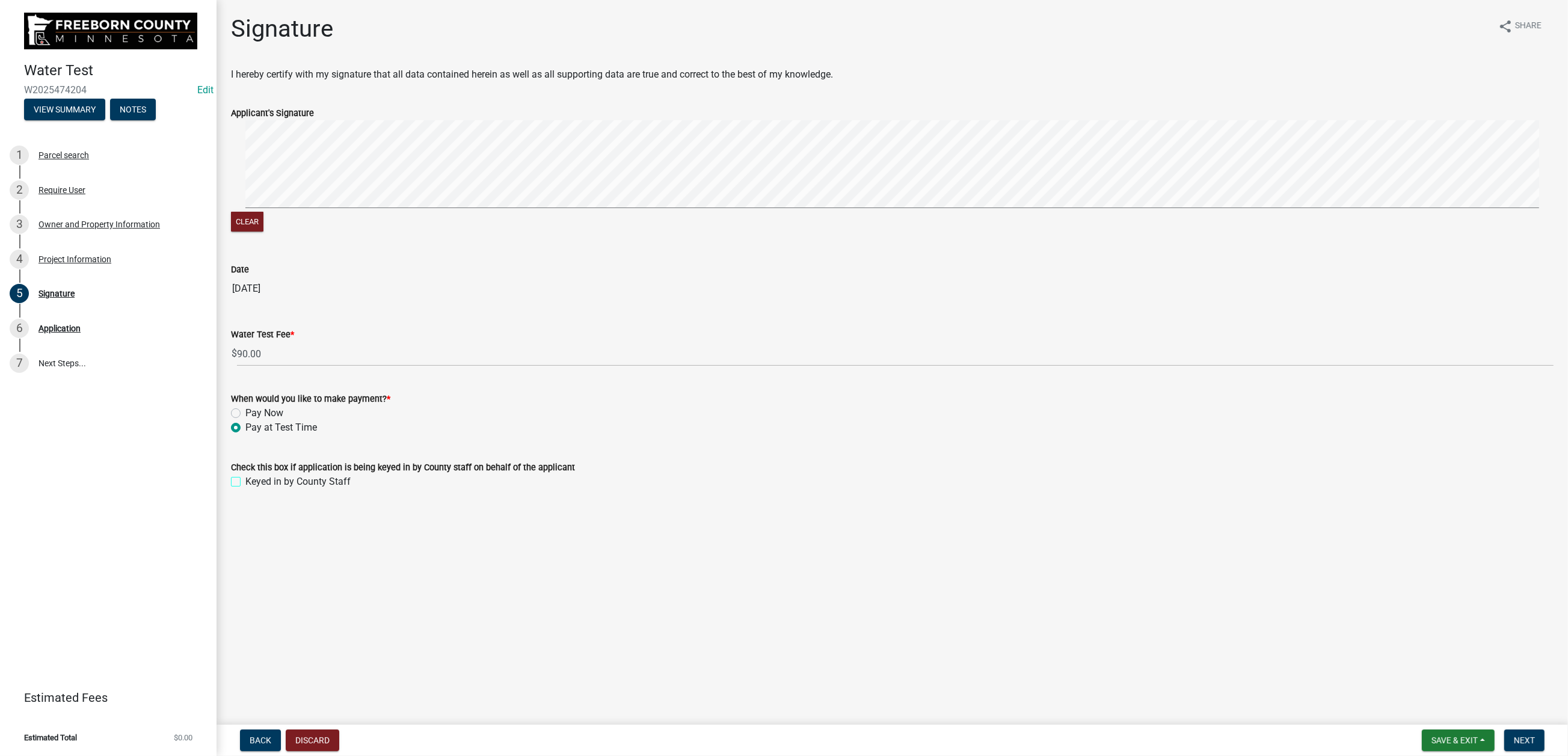
click at [247, 483] on input "Keyed in by County Staff" at bounding box center [249, 478] width 8 height 8
checkbox input "true"
click at [1509, 730] on button "Next" at bounding box center [1525, 740] width 41 height 22
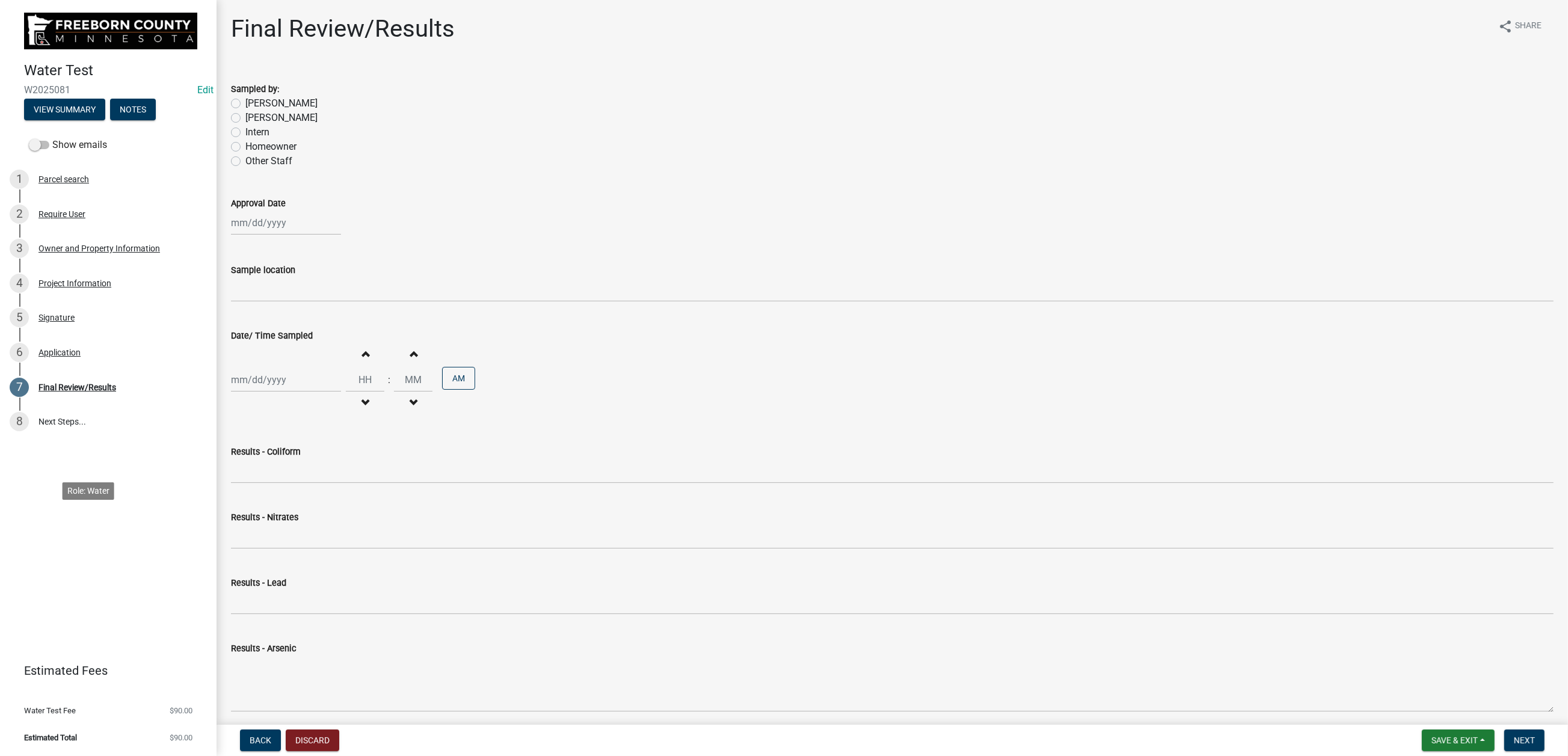
scroll to position [119, 0]
click at [80, 356] on div "Application" at bounding box center [59, 352] width 42 height 8
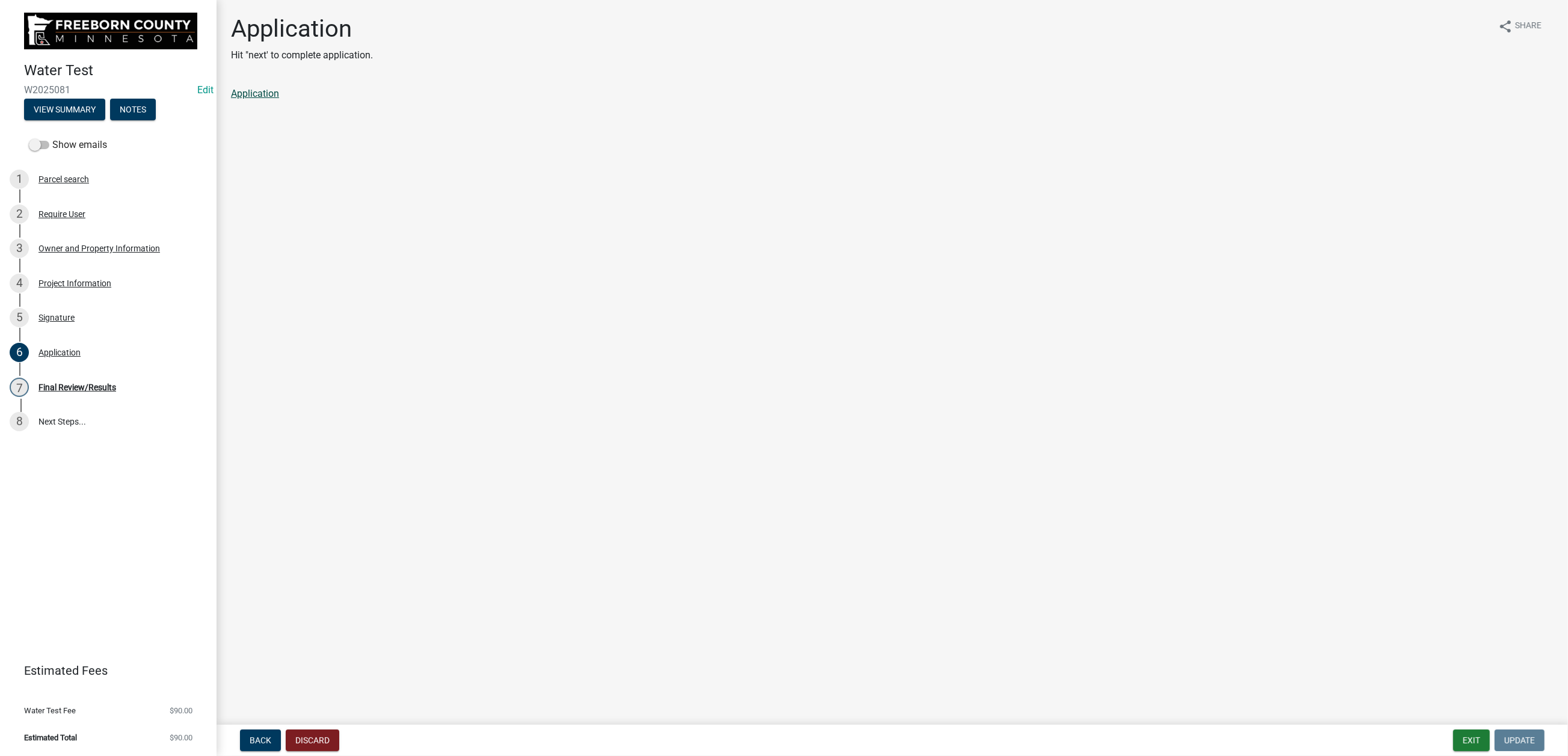
click at [276, 99] on link "Application" at bounding box center [255, 93] width 48 height 11
click at [1453, 730] on button "Exit" at bounding box center [1471, 740] width 37 height 22
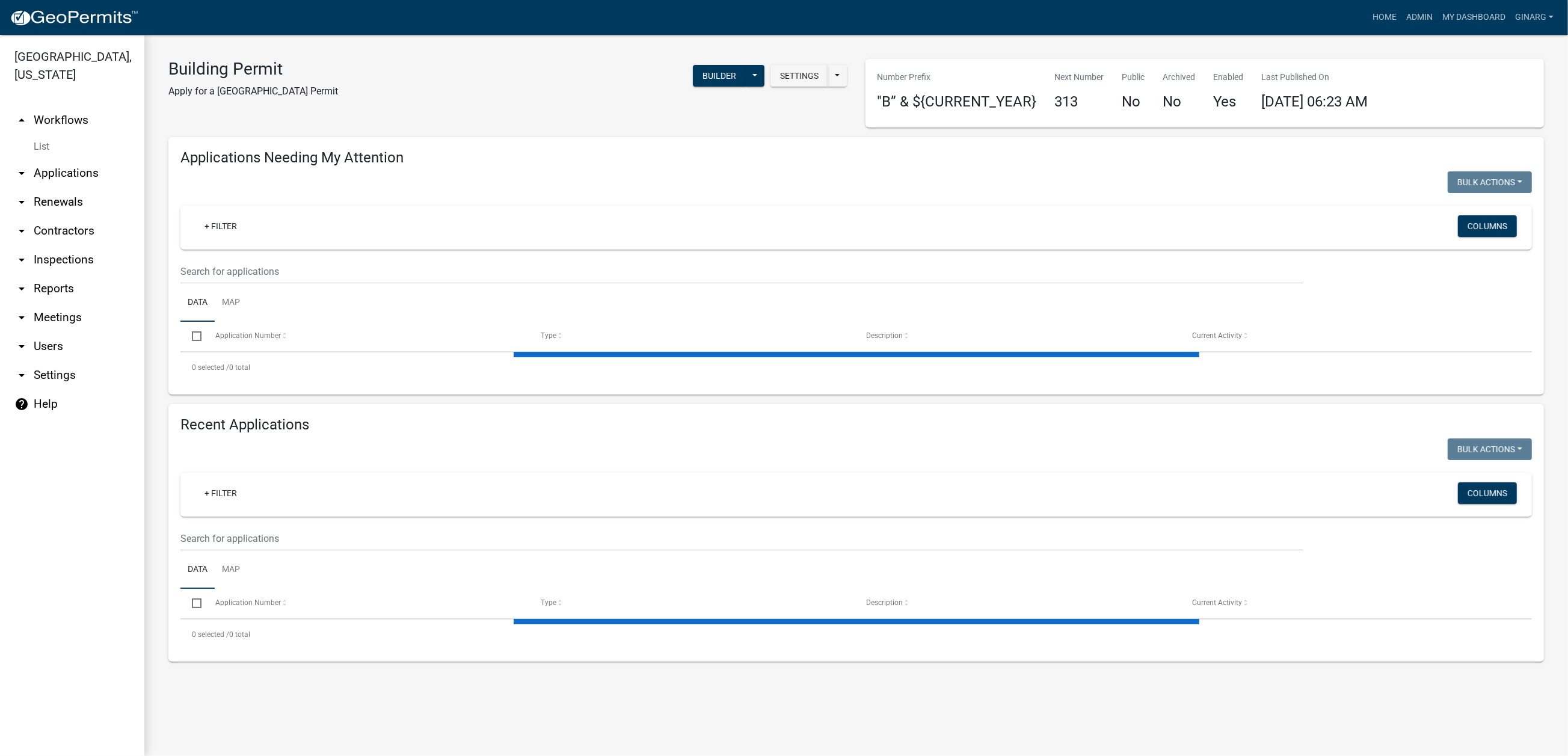
select select "3: 100"
